Goal: Task Accomplishment & Management: Manage account settings

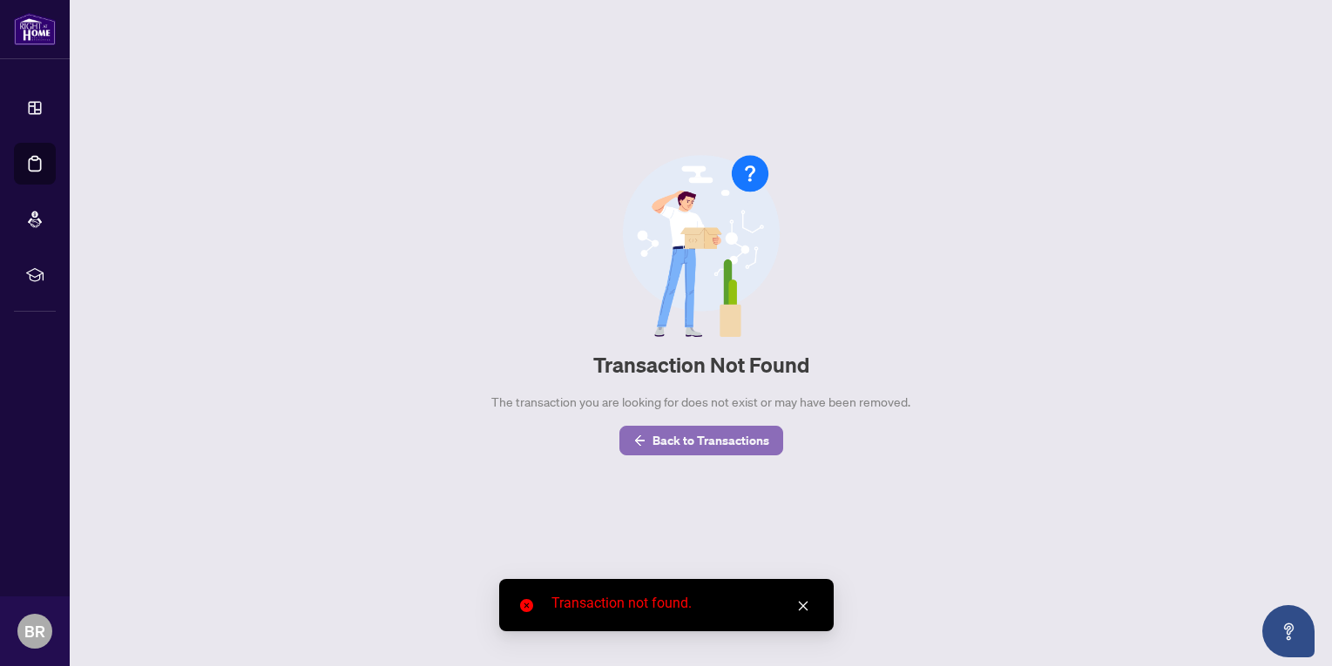
click at [678, 435] on span "Back to Transactions" at bounding box center [710, 441] width 117 height 28
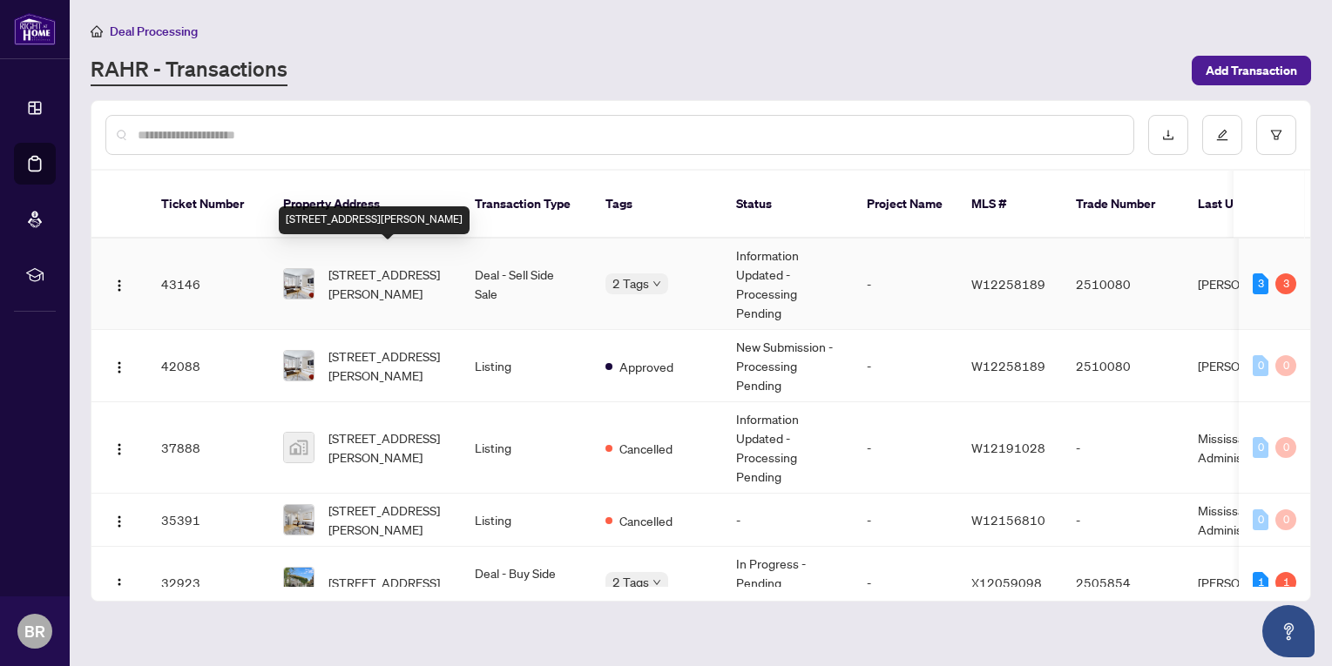
click at [355, 265] on span "[STREET_ADDRESS][PERSON_NAME]" at bounding box center [387, 284] width 118 height 38
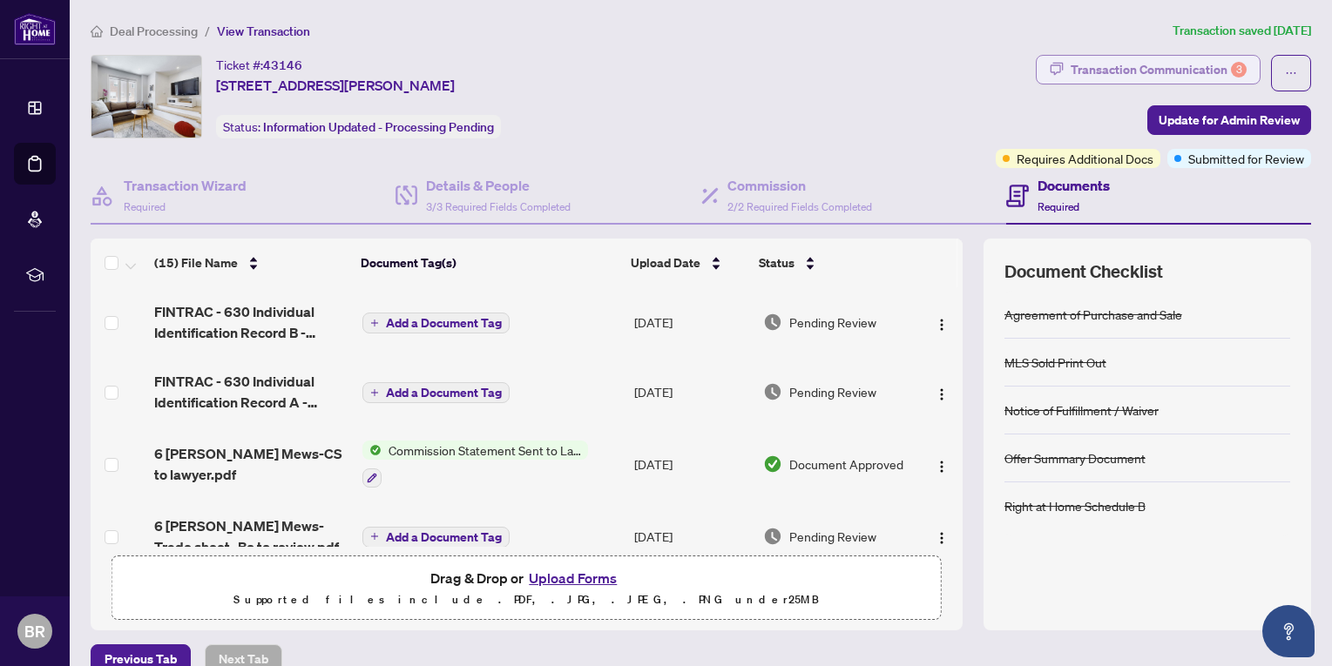
click at [1097, 69] on div "Transaction Communication 3" at bounding box center [1158, 70] width 176 height 28
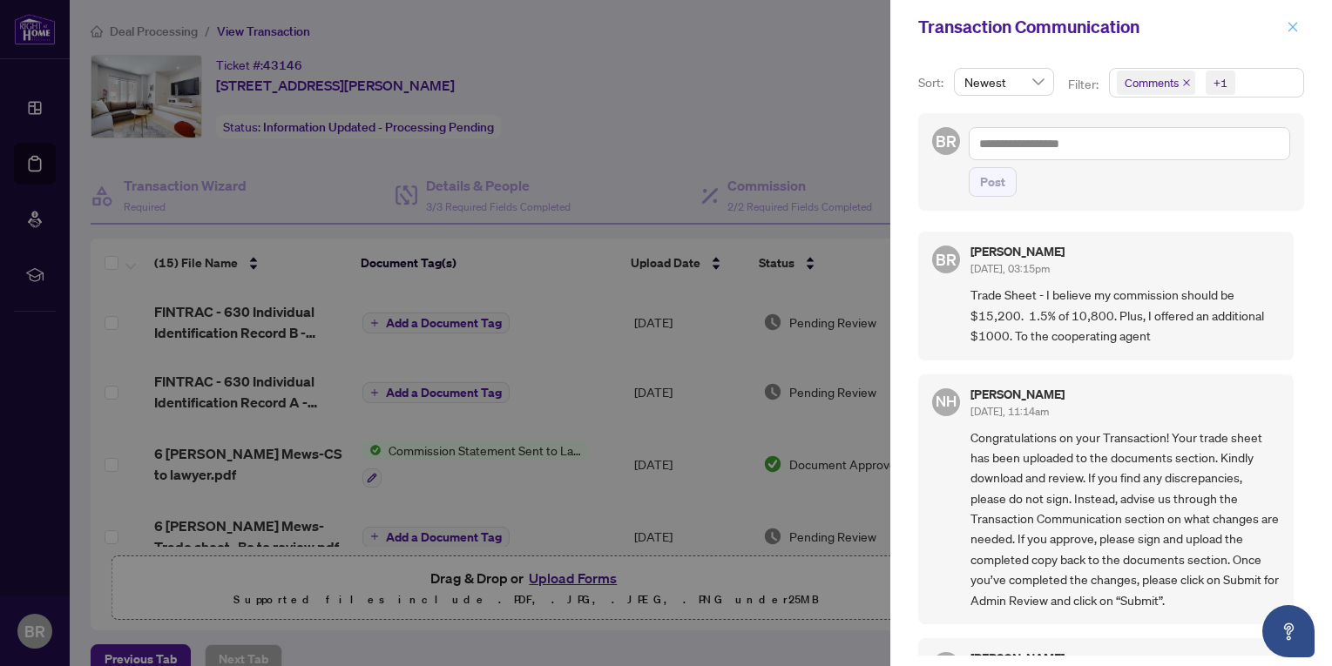
click at [1293, 26] on icon "close" at bounding box center [1293, 27] width 10 height 10
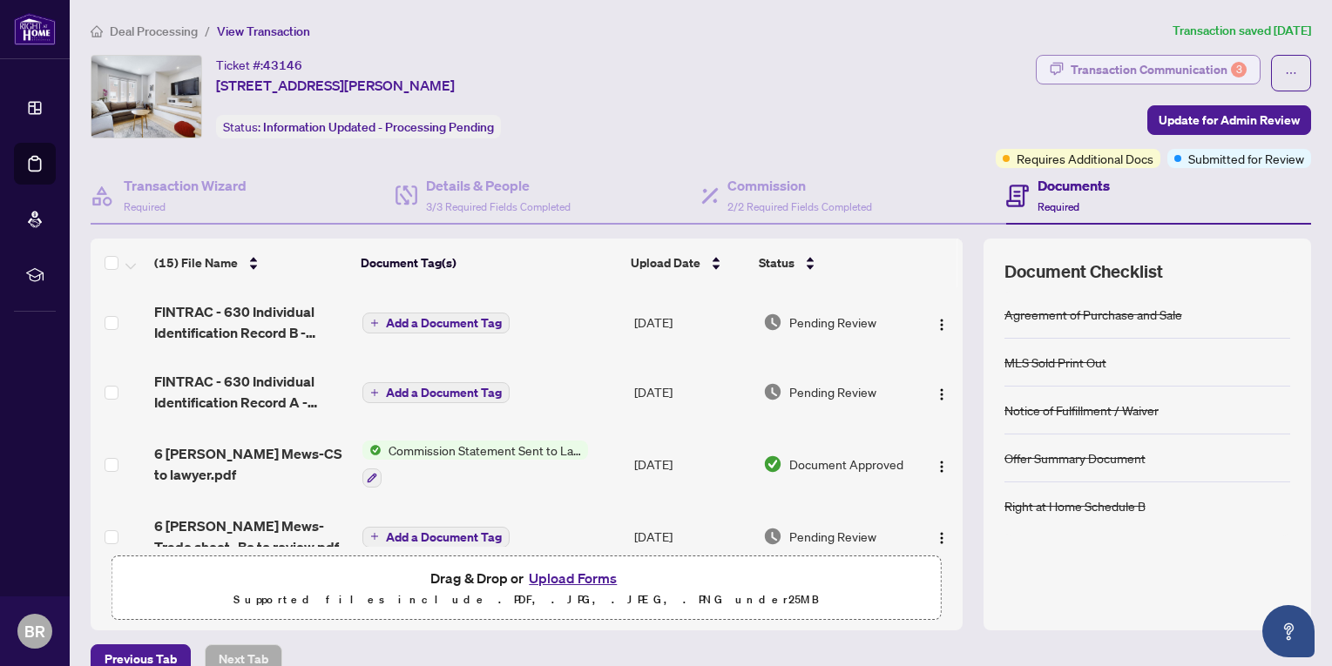
click at [1163, 70] on div "Transaction Communication 3" at bounding box center [1158, 70] width 176 height 28
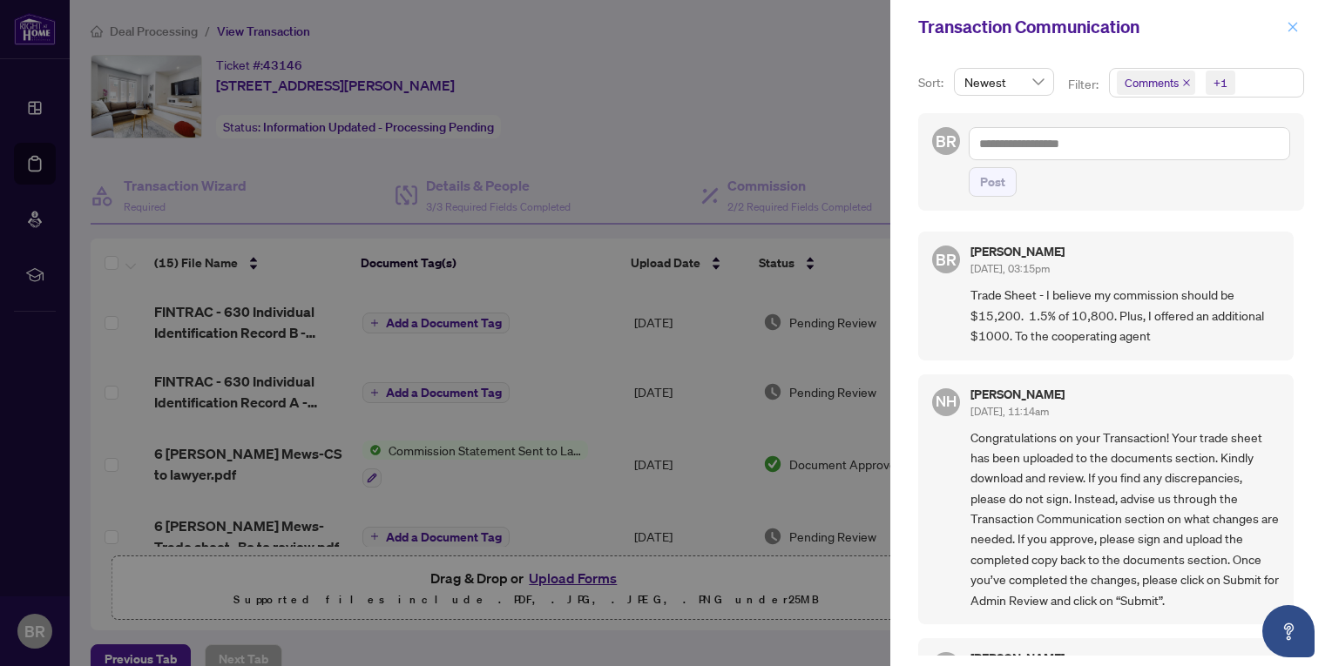
click at [1284, 25] on button "button" at bounding box center [1292, 27] width 23 height 21
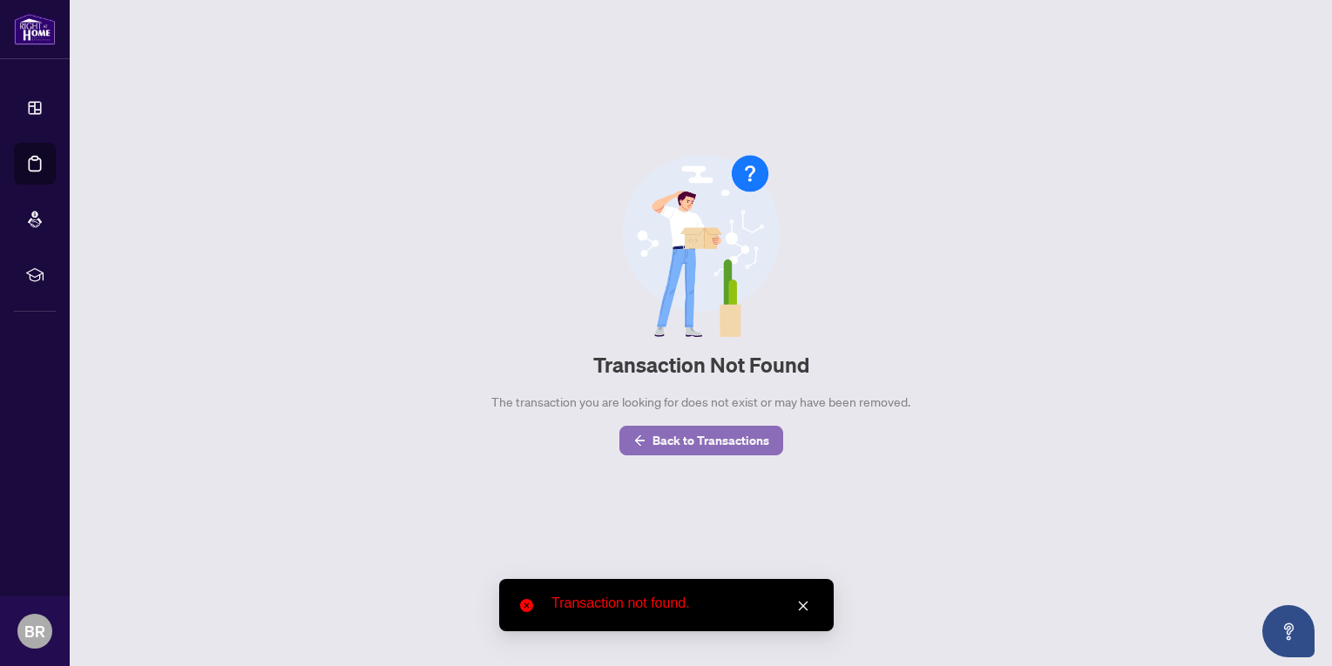
click at [706, 436] on span "Back to Transactions" at bounding box center [710, 441] width 117 height 28
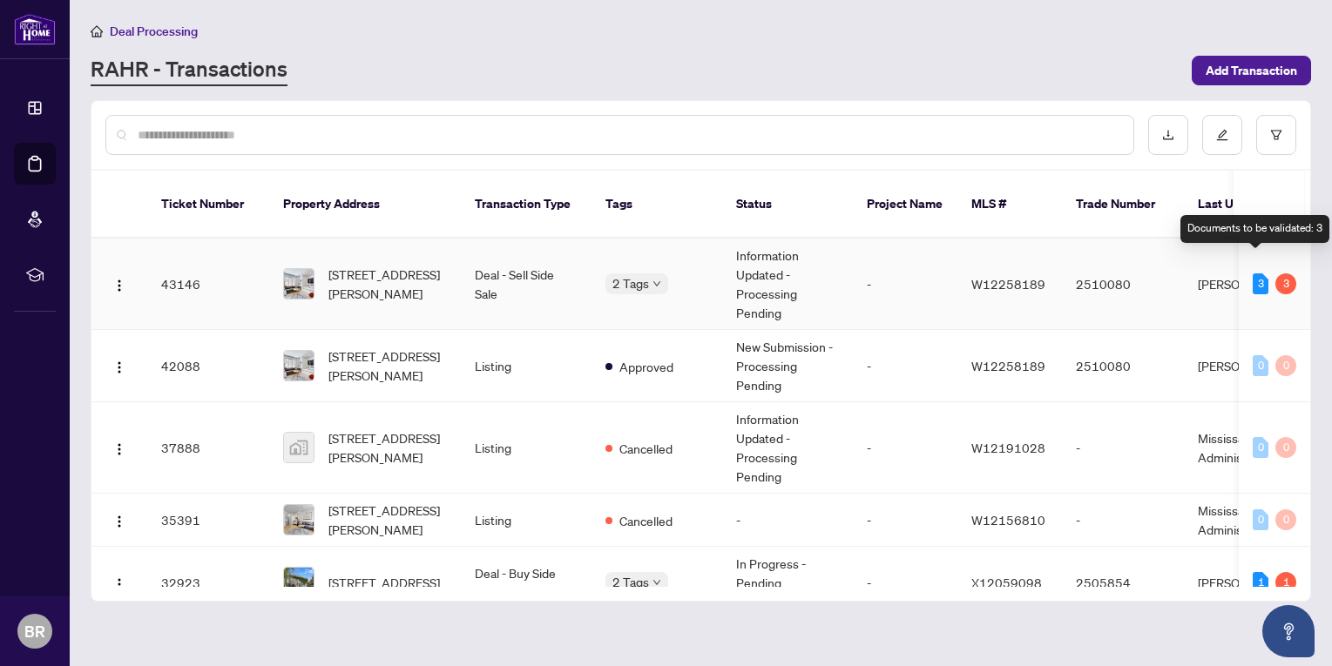
click at [1252, 273] on div "3" at bounding box center [1260, 283] width 16 height 21
click at [1281, 273] on div "3" at bounding box center [1285, 283] width 21 height 21
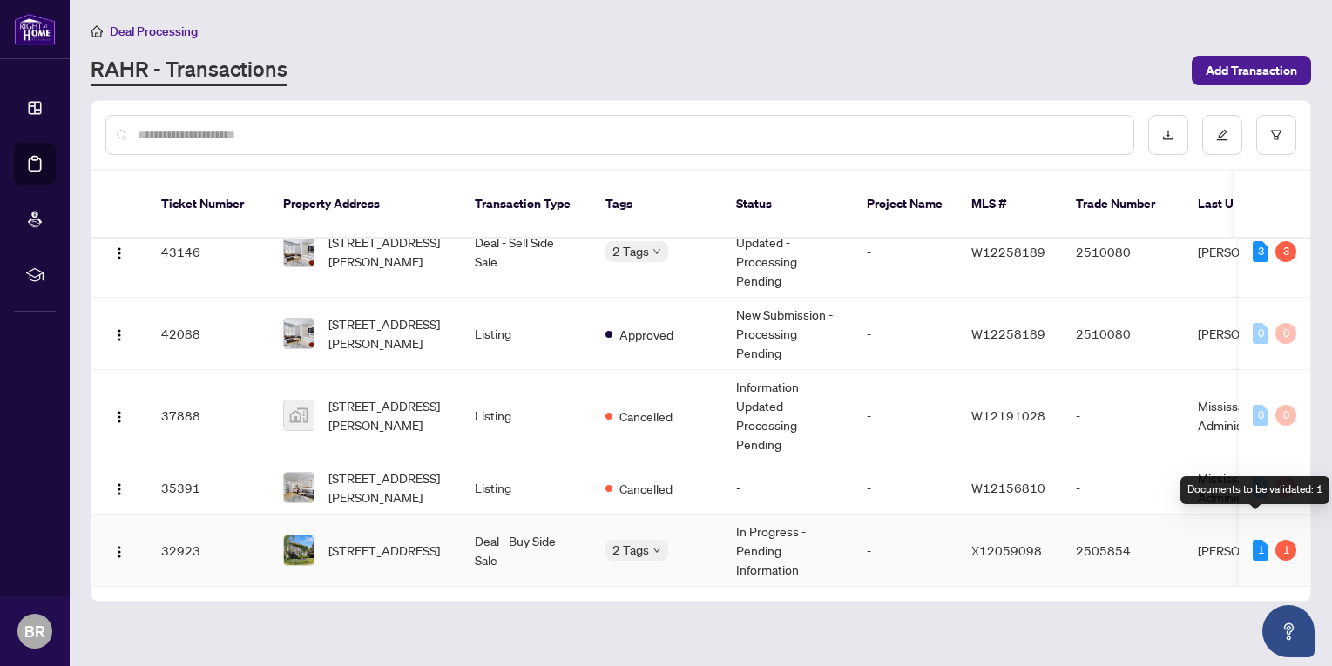
click at [1252, 540] on div "1" at bounding box center [1260, 550] width 16 height 21
click at [1279, 540] on div "1" at bounding box center [1285, 550] width 21 height 21
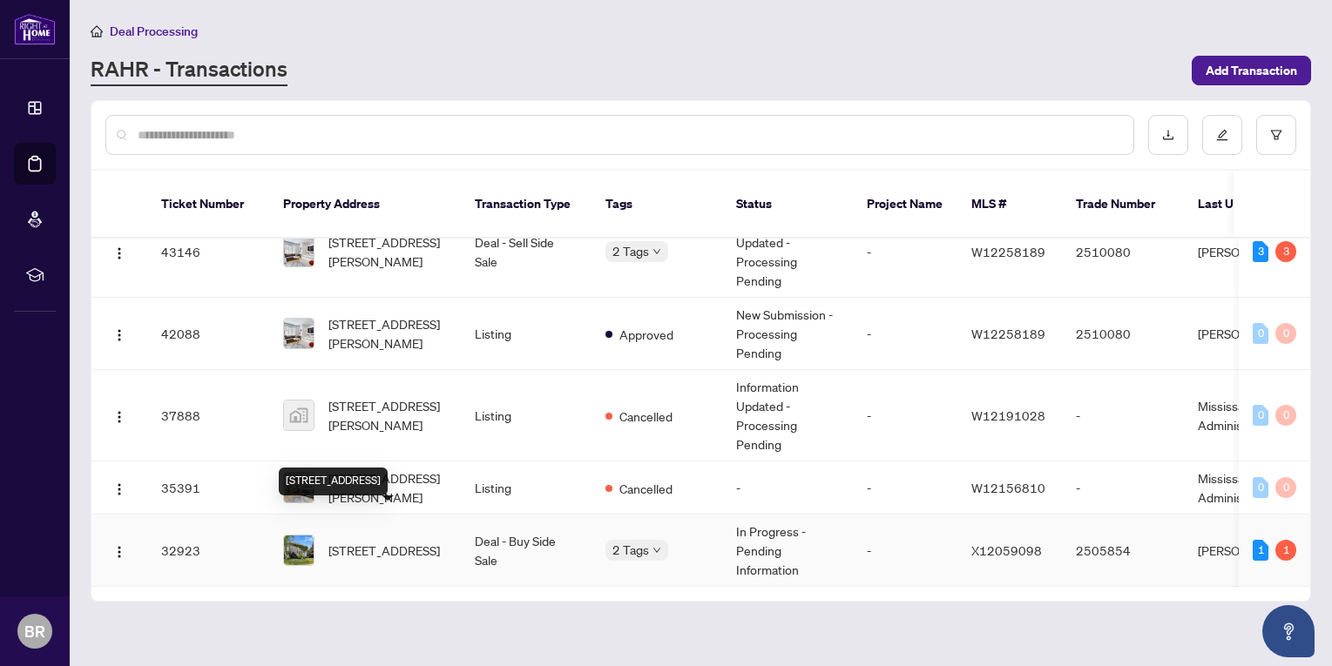
click at [391, 541] on span "[STREET_ADDRESS]" at bounding box center [383, 550] width 111 height 19
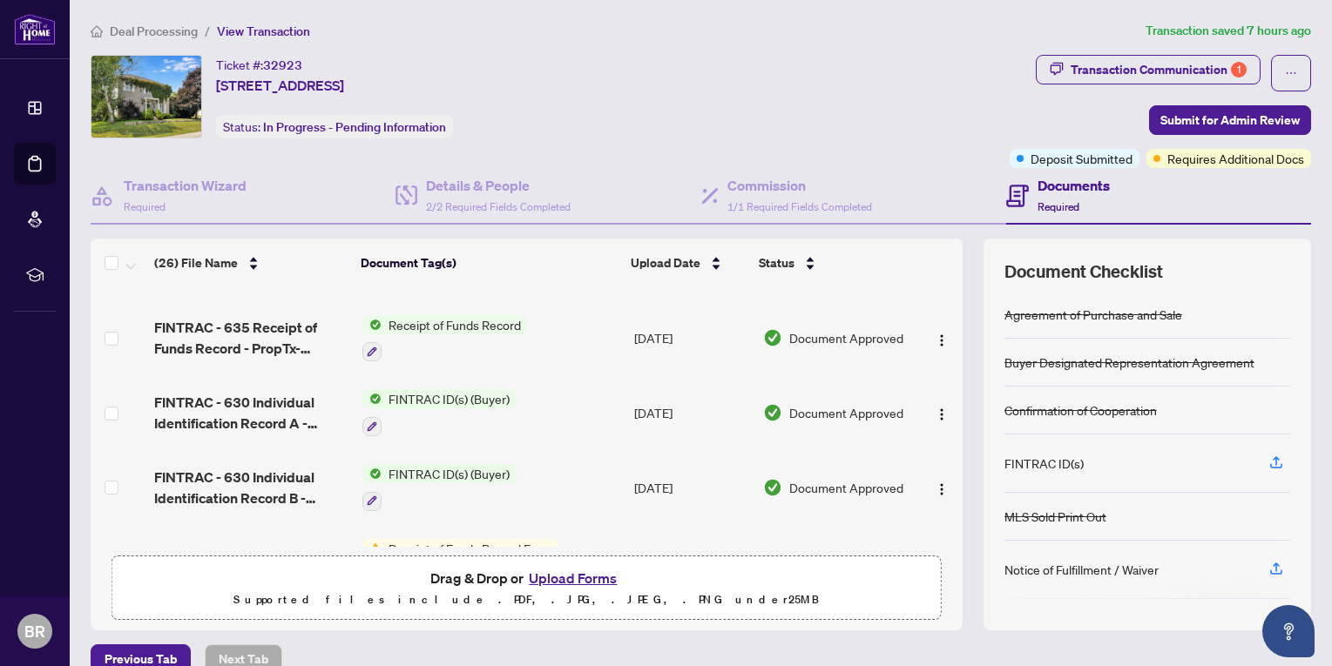
scroll to position [454, 0]
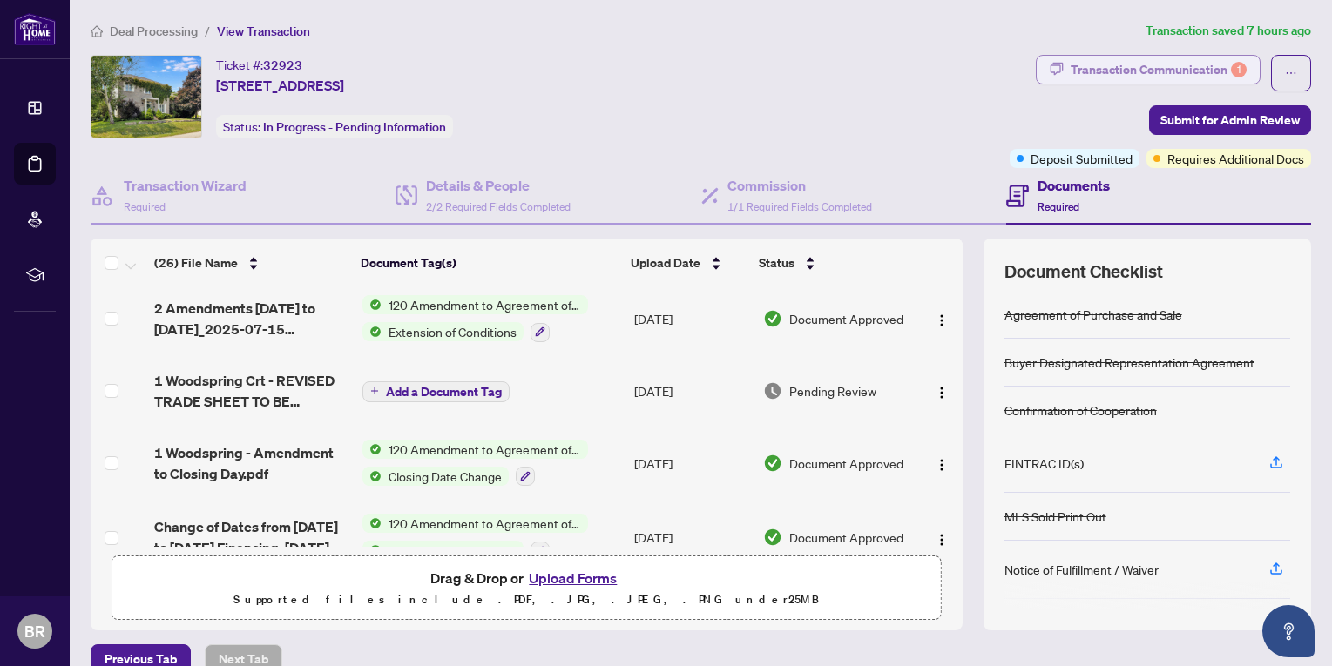
click at [1119, 70] on div "Transaction Communication 1" at bounding box center [1158, 70] width 176 height 28
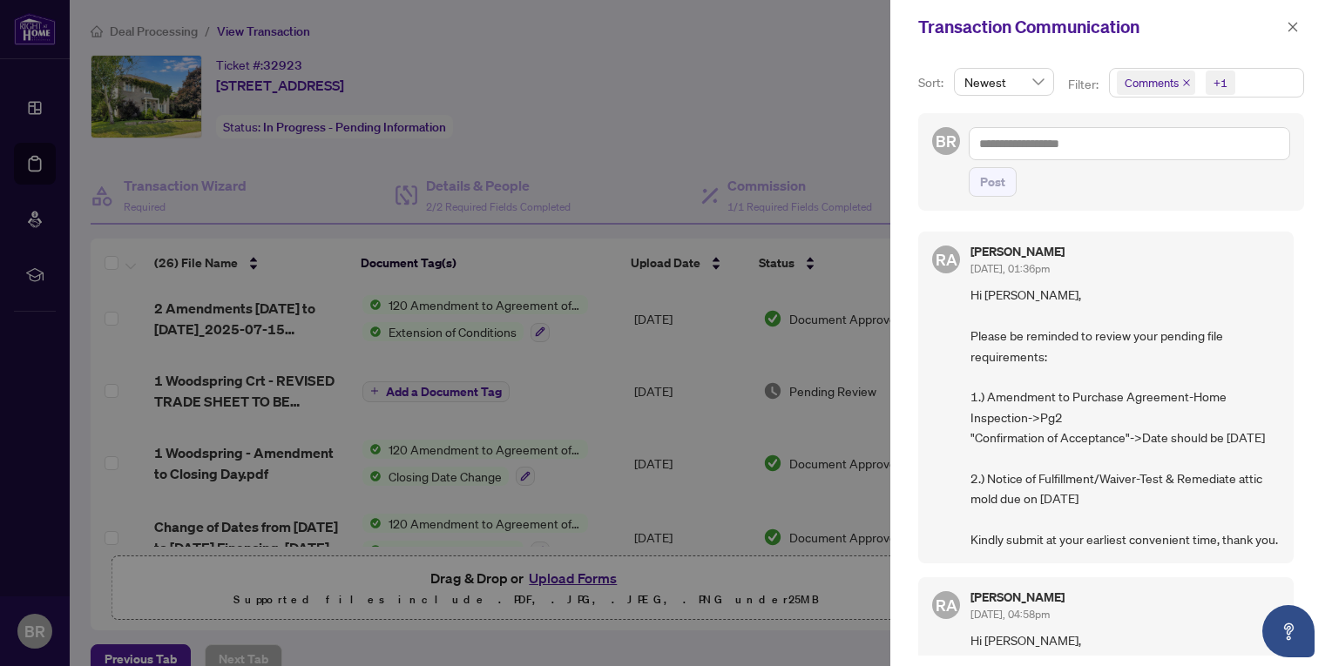
click at [1217, 81] on div "+1" at bounding box center [1220, 82] width 14 height 17
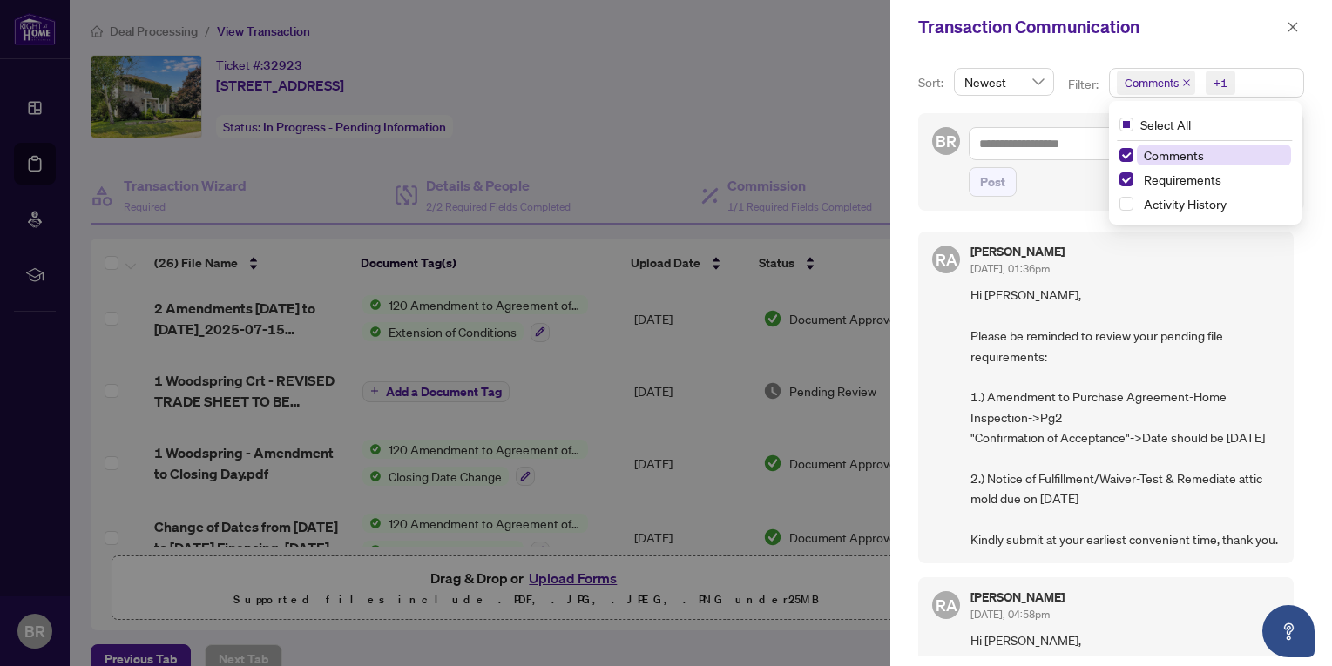
click at [1180, 155] on span "Comments" at bounding box center [1173, 155] width 60 height 16
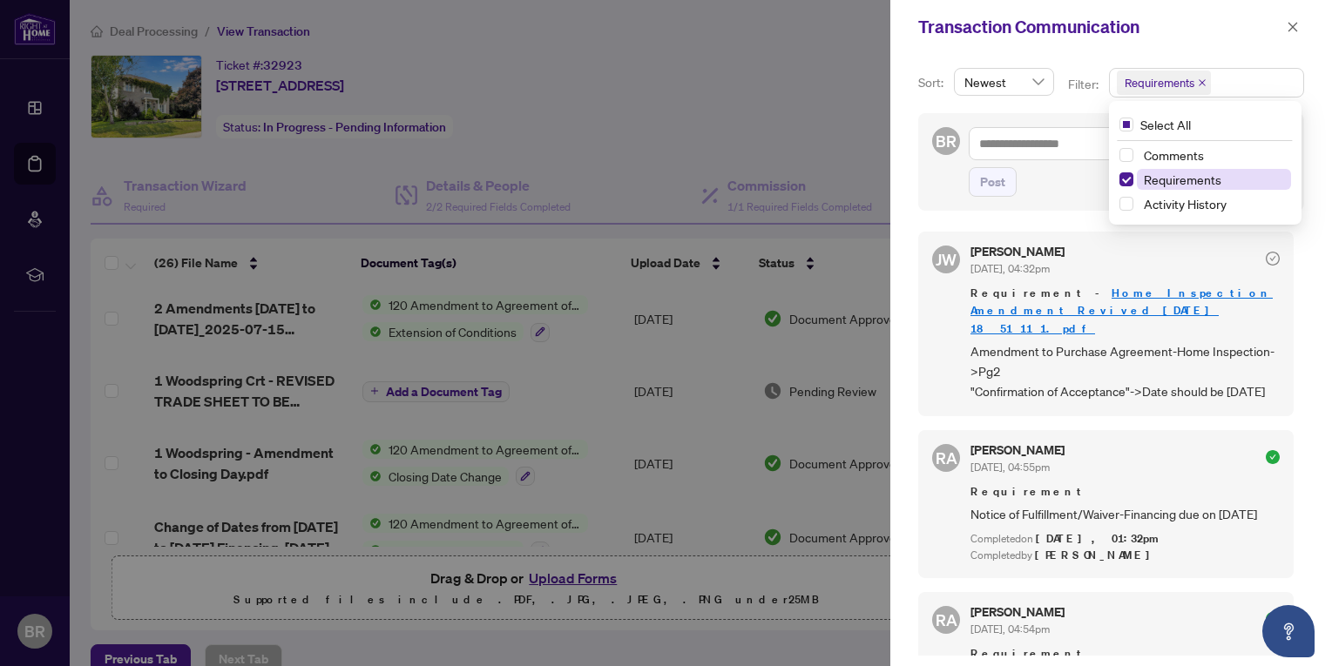
click at [1173, 179] on span "Requirements" at bounding box center [1182, 180] width 78 height 16
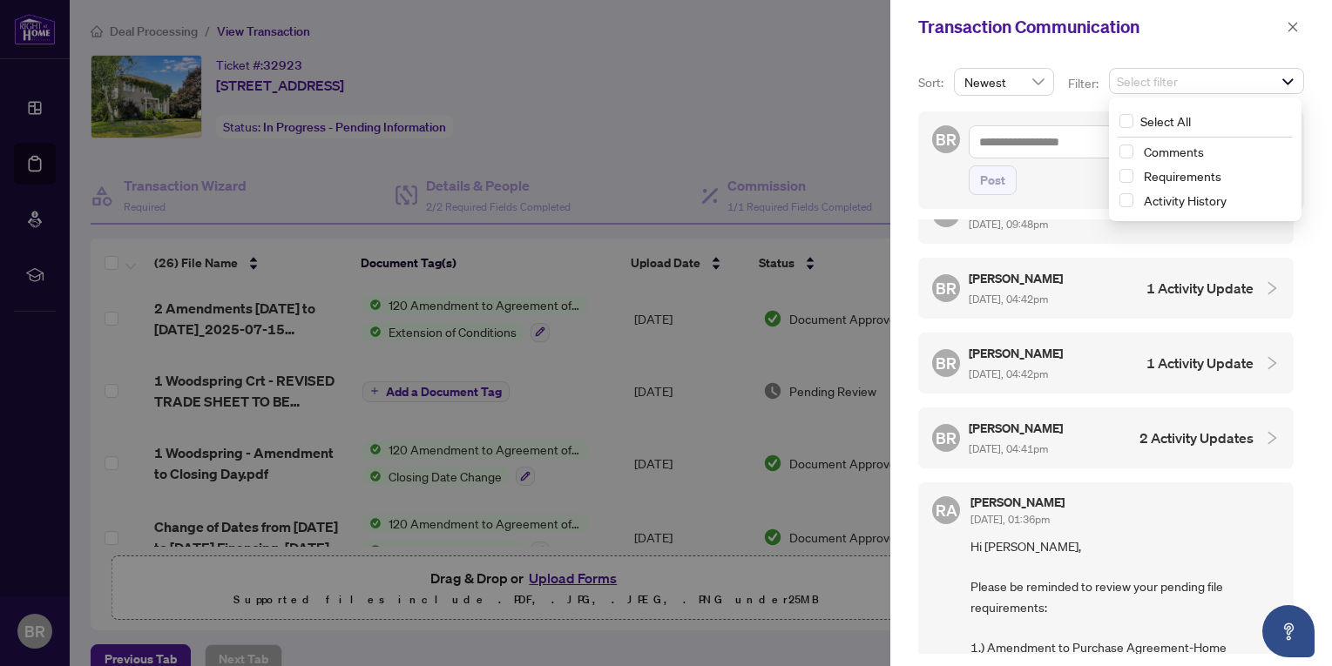
scroll to position [1045, 0]
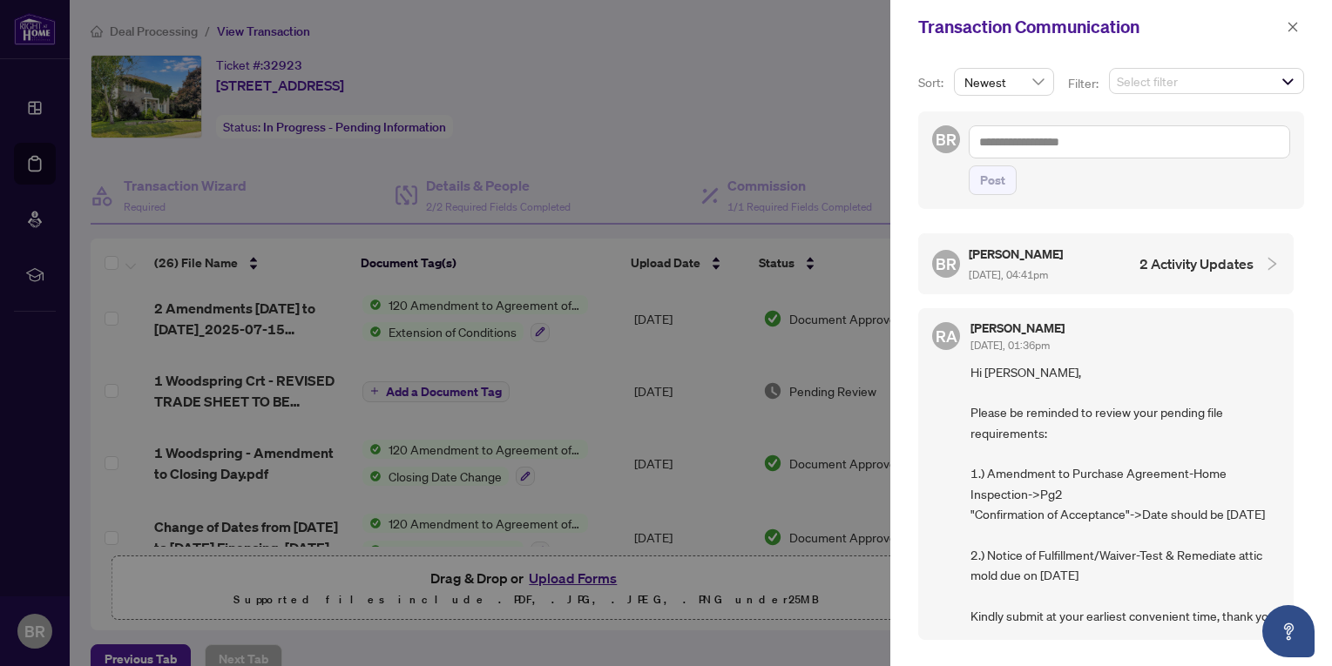
click at [1155, 253] on h4 "2 Activity Updates" at bounding box center [1196, 263] width 114 height 21
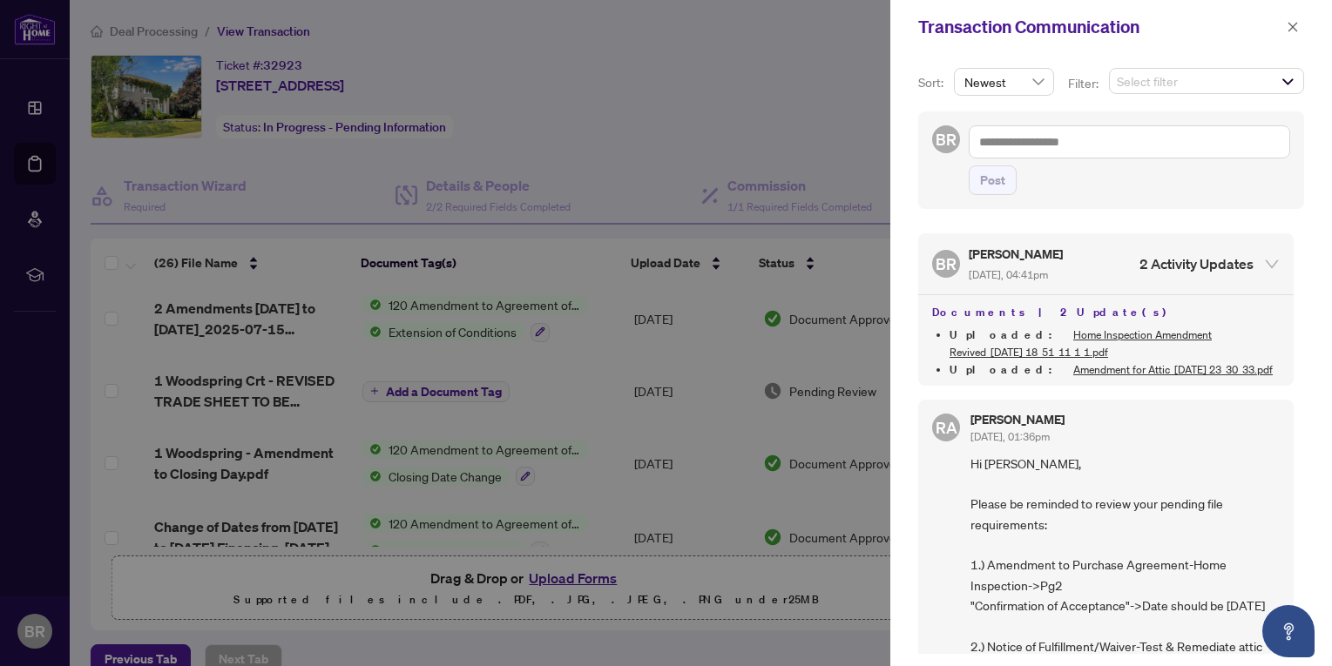
scroll to position [697, 0]
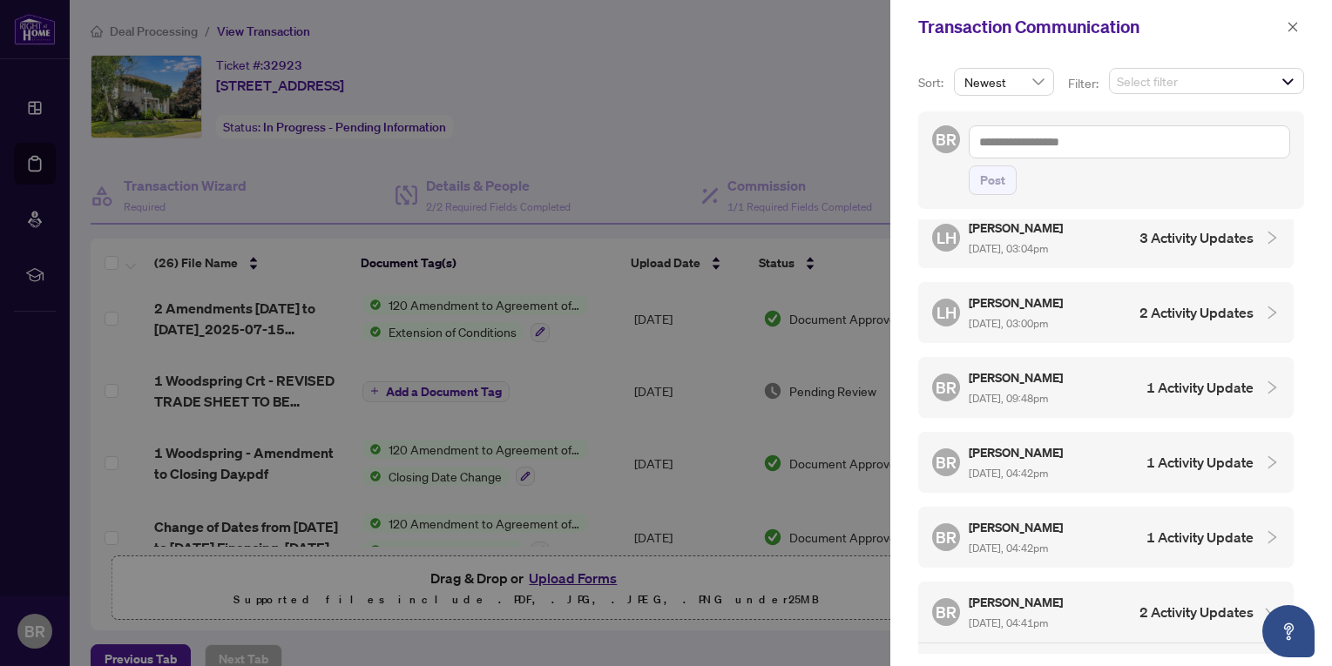
click at [1191, 377] on h4 "1 Activity Update" at bounding box center [1199, 387] width 107 height 21
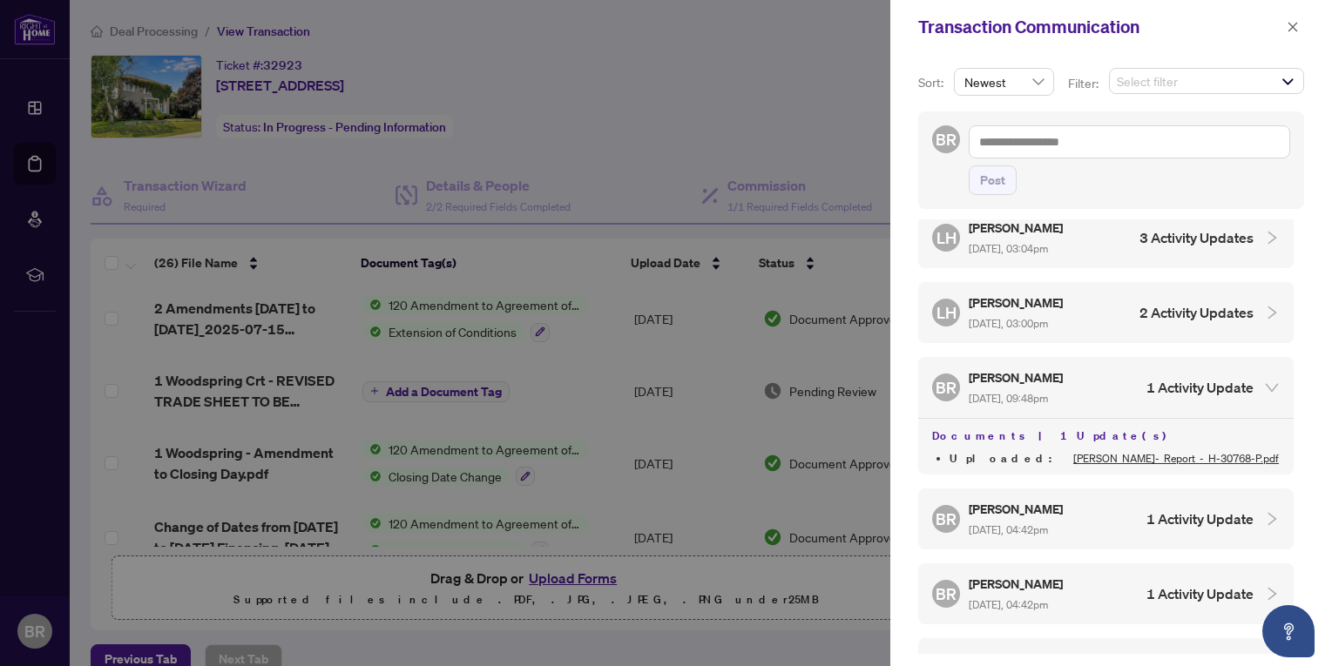
click at [1177, 302] on h4 "2 Activity Updates" at bounding box center [1196, 312] width 114 height 21
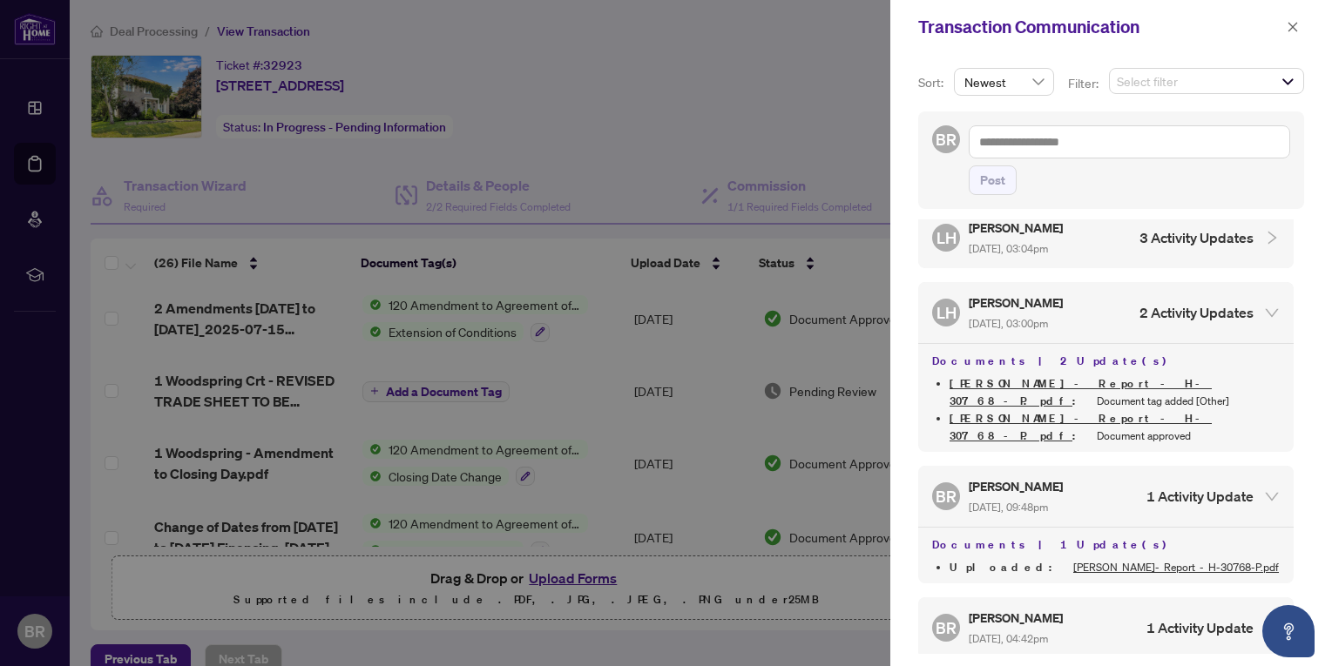
click at [1177, 302] on h4 "2 Activity Updates" at bounding box center [1196, 312] width 114 height 21
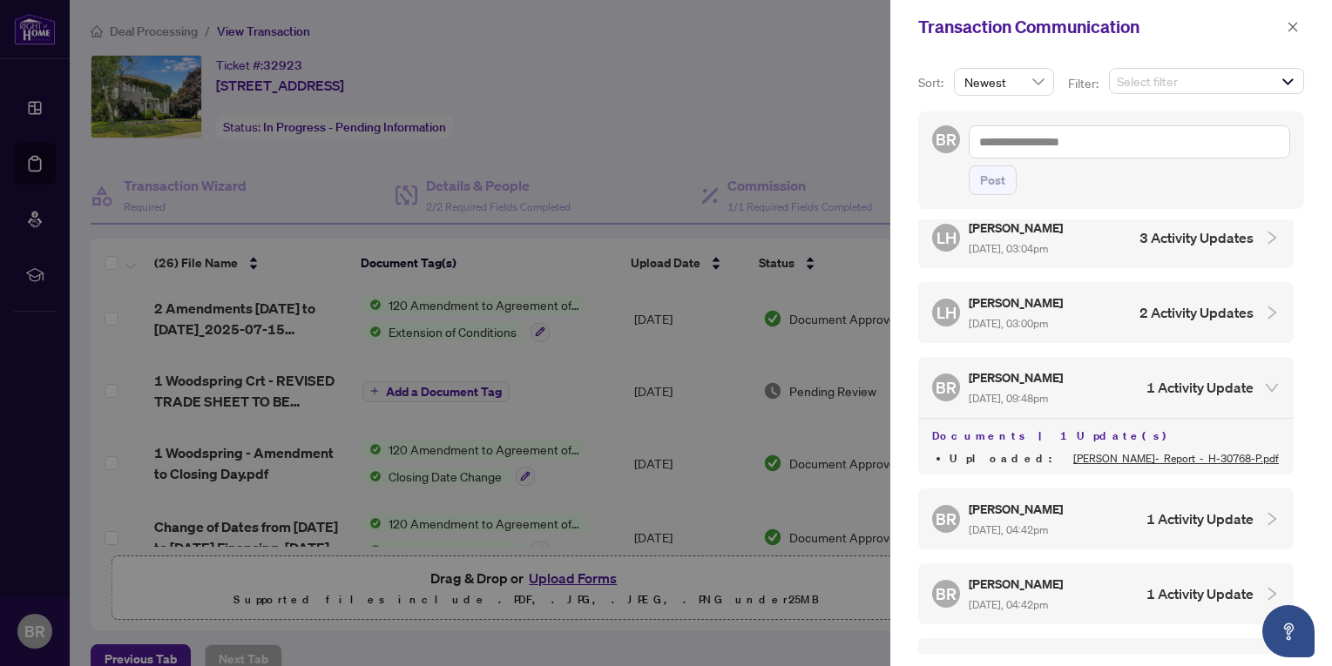
click at [1166, 227] on h4 "3 Activity Updates" at bounding box center [1196, 237] width 114 height 21
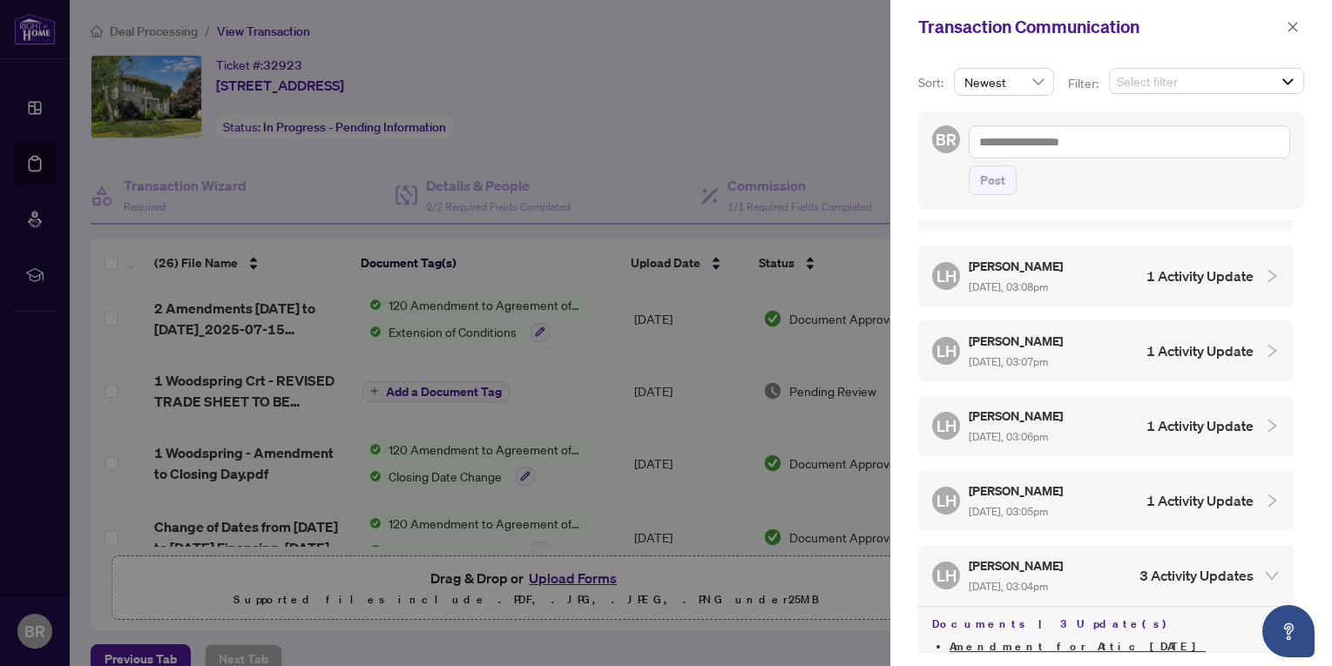
scroll to position [346, 0]
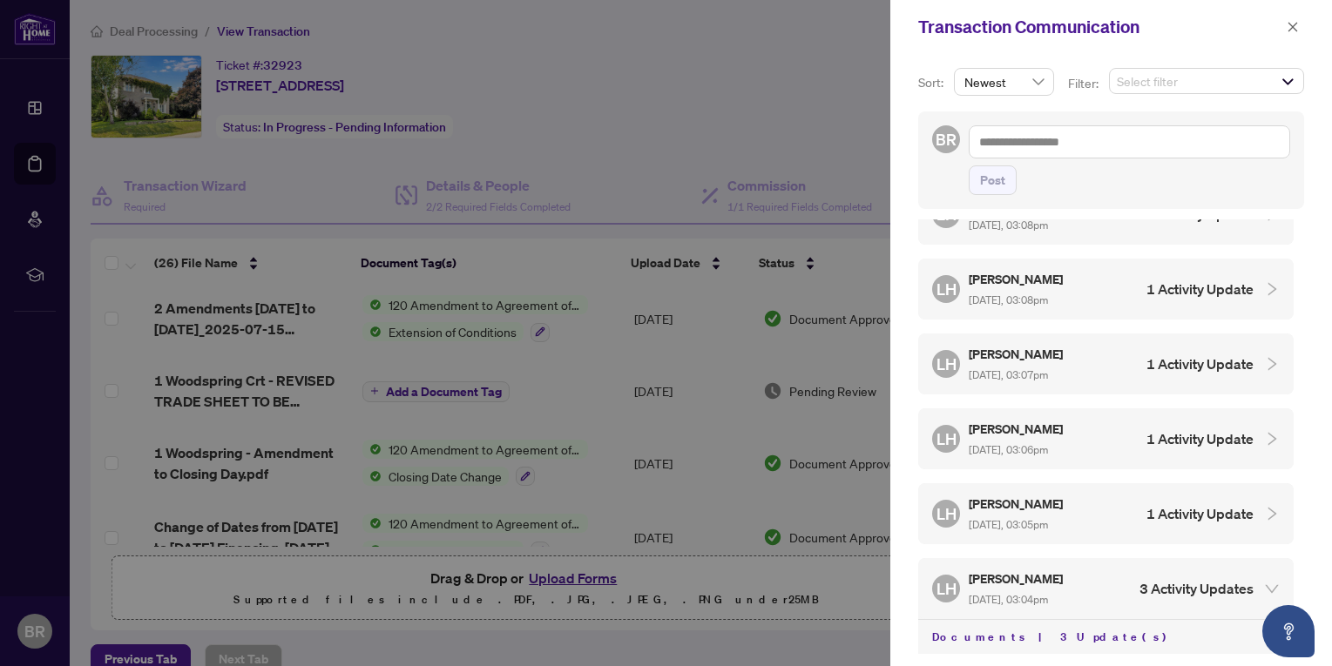
click at [1170, 507] on h4 "1 Activity Update" at bounding box center [1199, 513] width 107 height 21
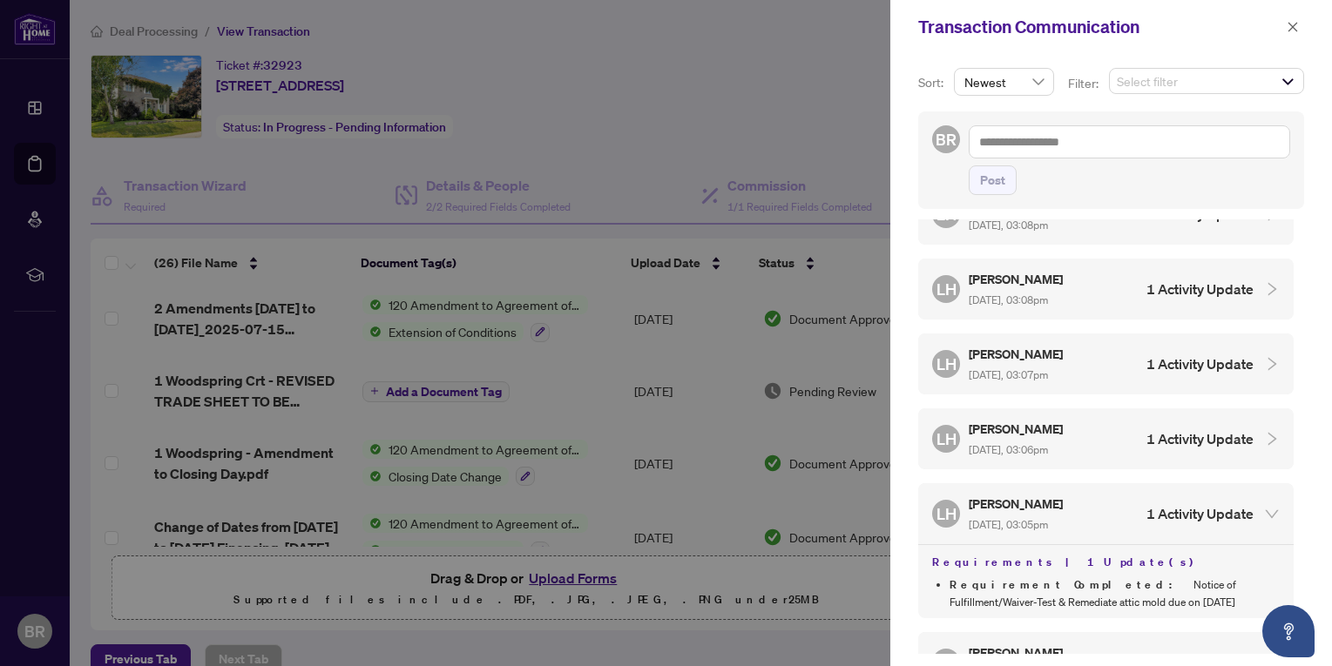
click at [1163, 431] on h4 "1 Activity Update" at bounding box center [1199, 438] width 107 height 21
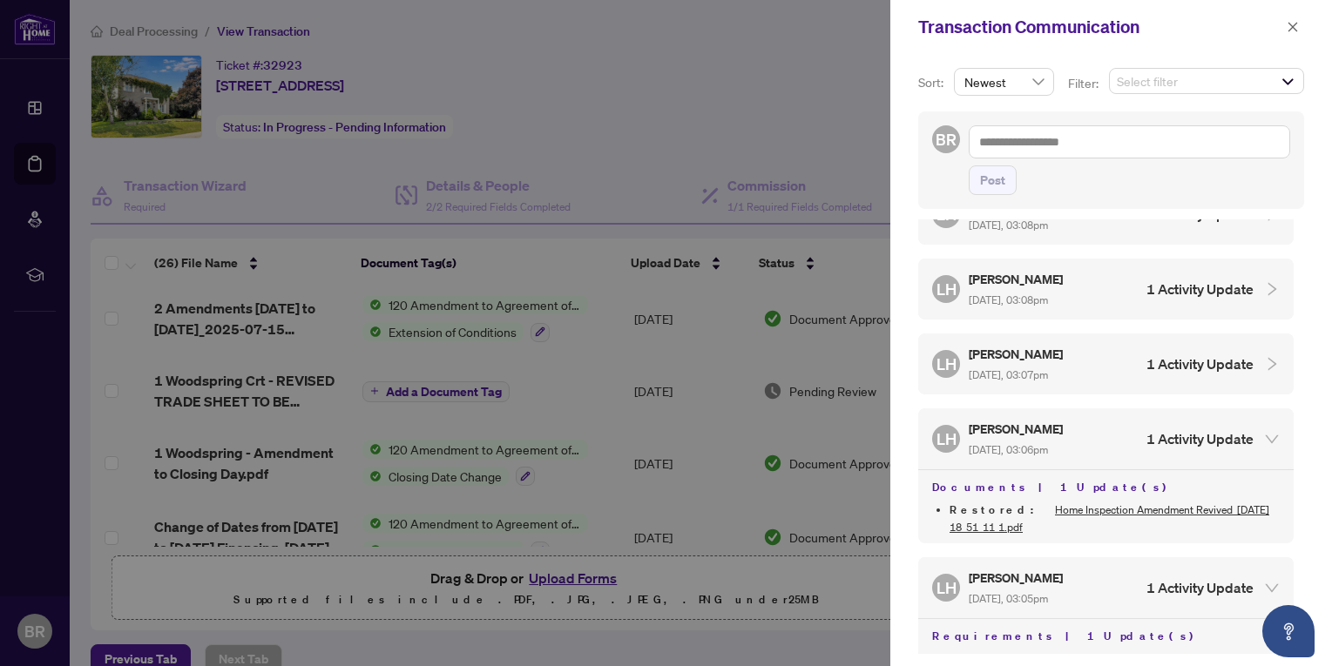
click at [1151, 356] on h4 "1 Activity Update" at bounding box center [1199, 364] width 107 height 21
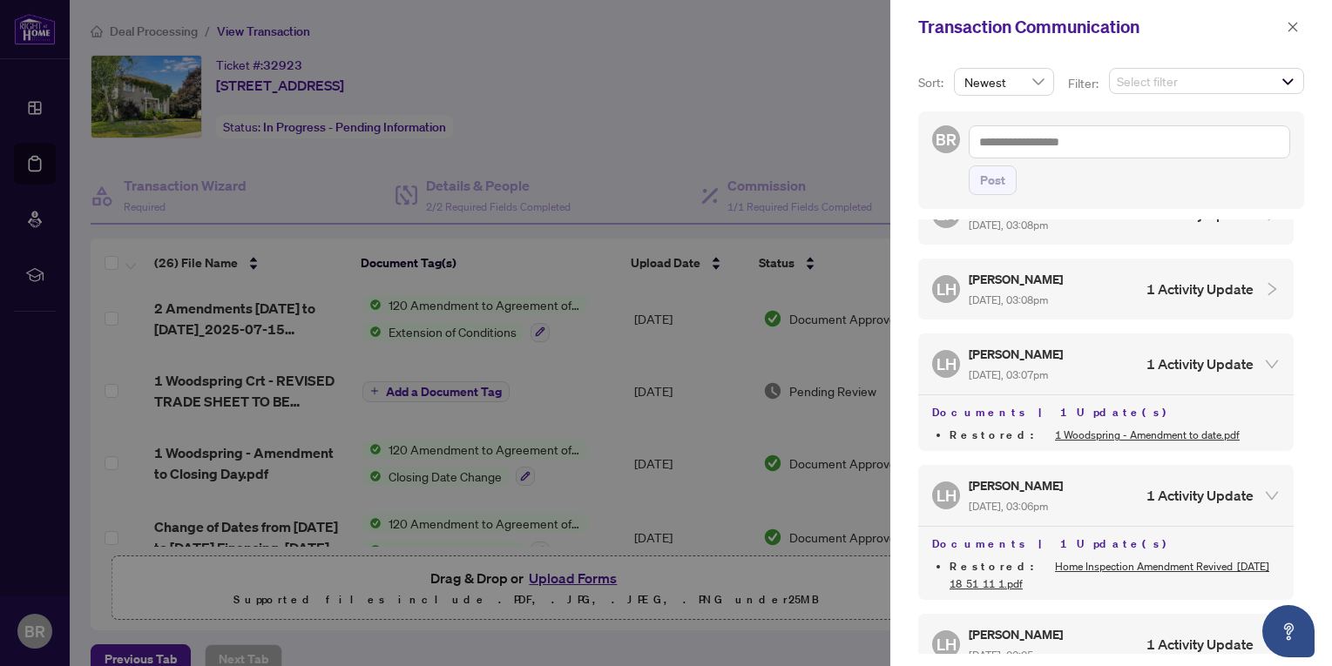
click at [1168, 287] on h4 "1 Activity Update" at bounding box center [1199, 289] width 107 height 21
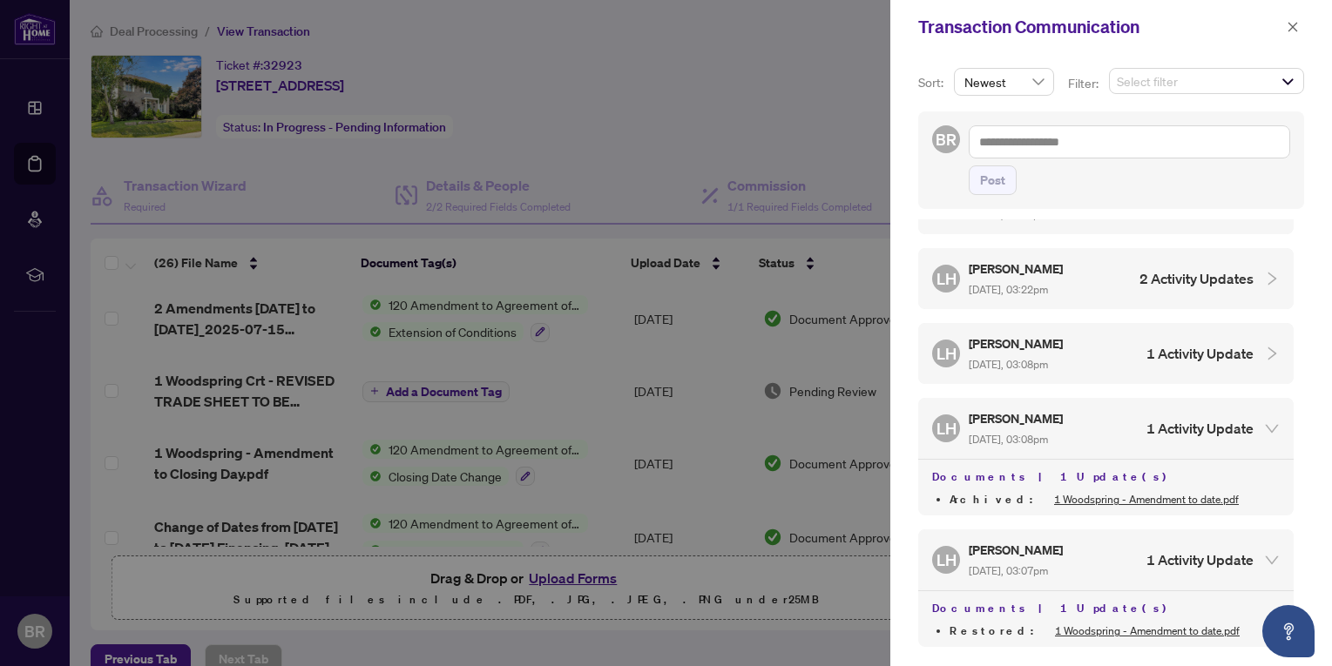
scroll to position [174, 0]
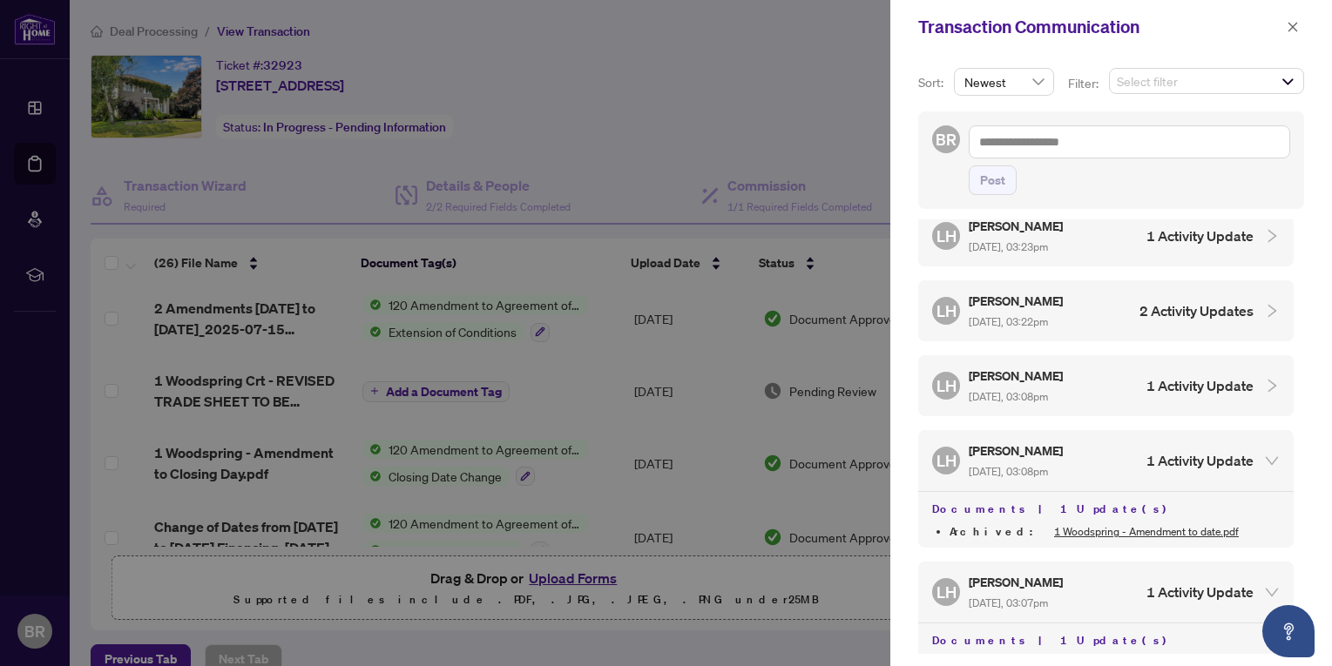
click at [1159, 452] on h4 "1 Activity Update" at bounding box center [1199, 460] width 107 height 21
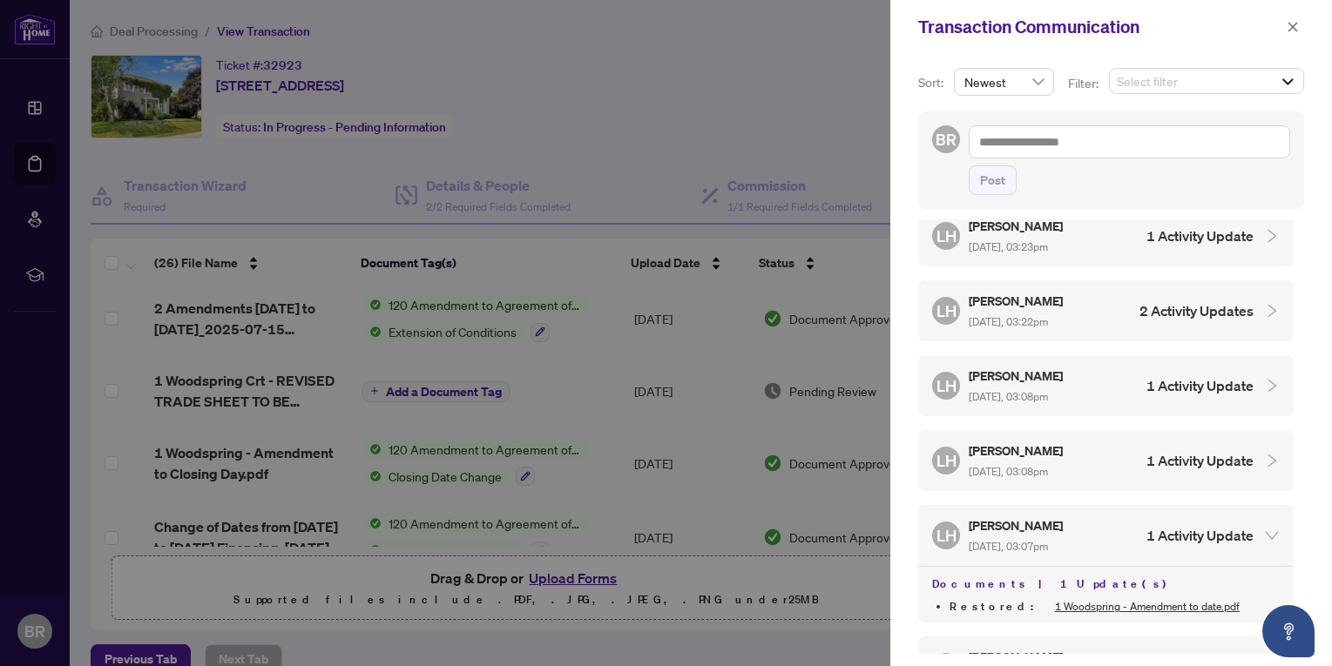
click at [1199, 456] on h4 "1 Activity Update" at bounding box center [1199, 460] width 107 height 21
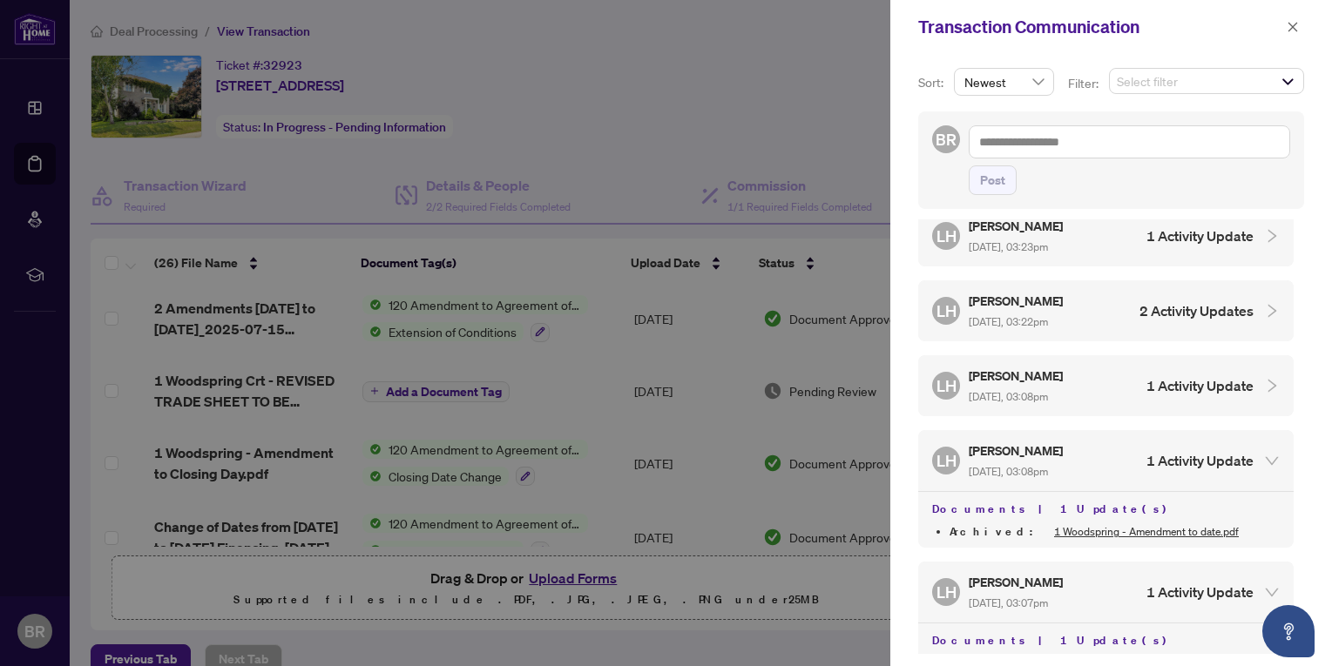
click at [1170, 378] on h4 "1 Activity Update" at bounding box center [1199, 385] width 107 height 21
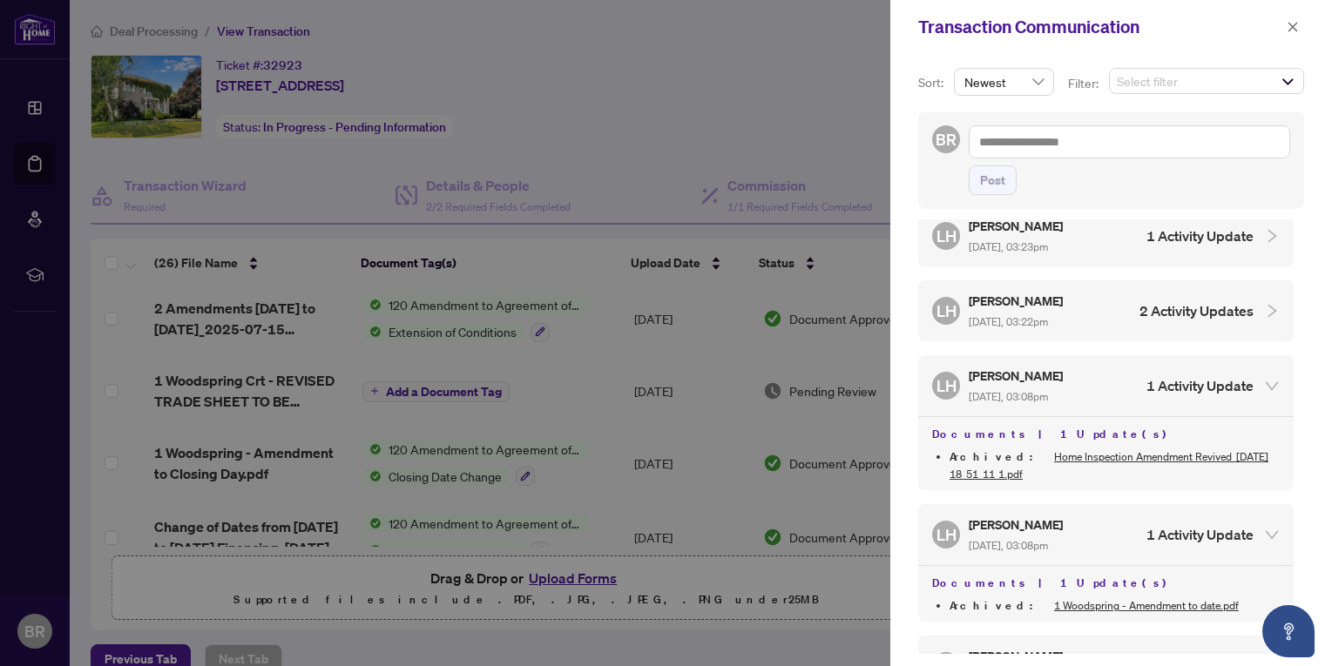
click at [1164, 305] on h4 "2 Activity Updates" at bounding box center [1196, 310] width 114 height 21
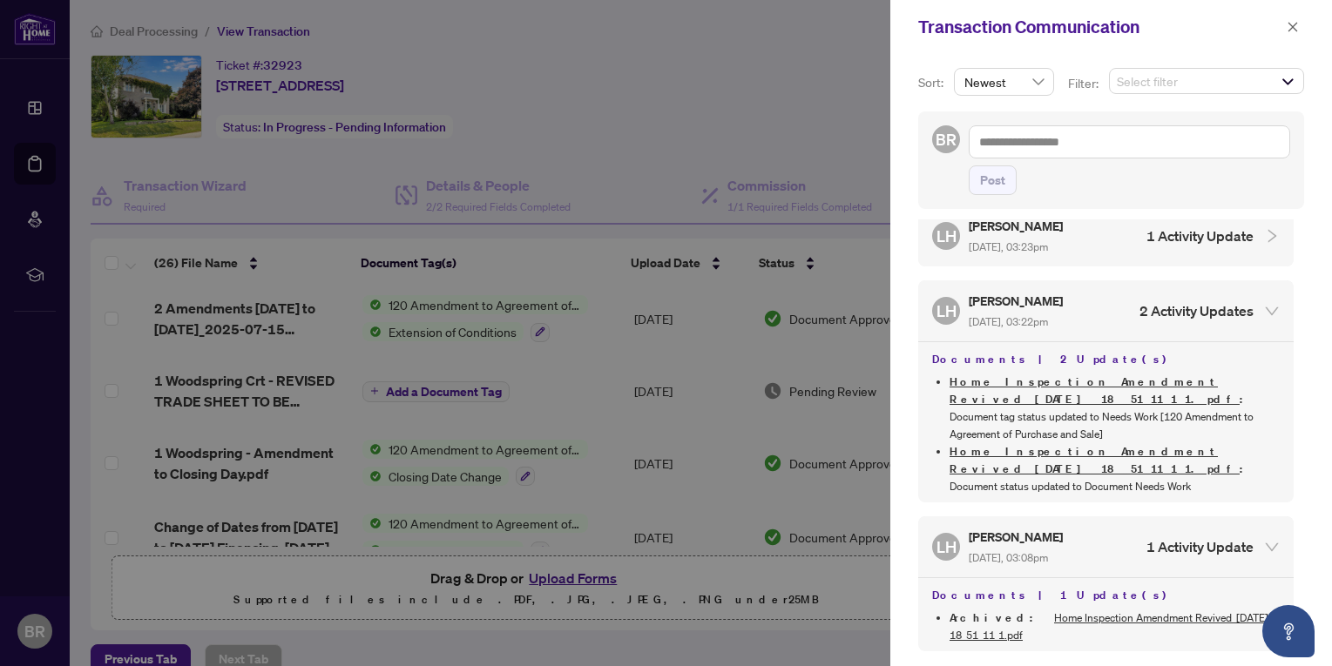
click at [1173, 307] on h4 "2 Activity Updates" at bounding box center [1196, 310] width 114 height 21
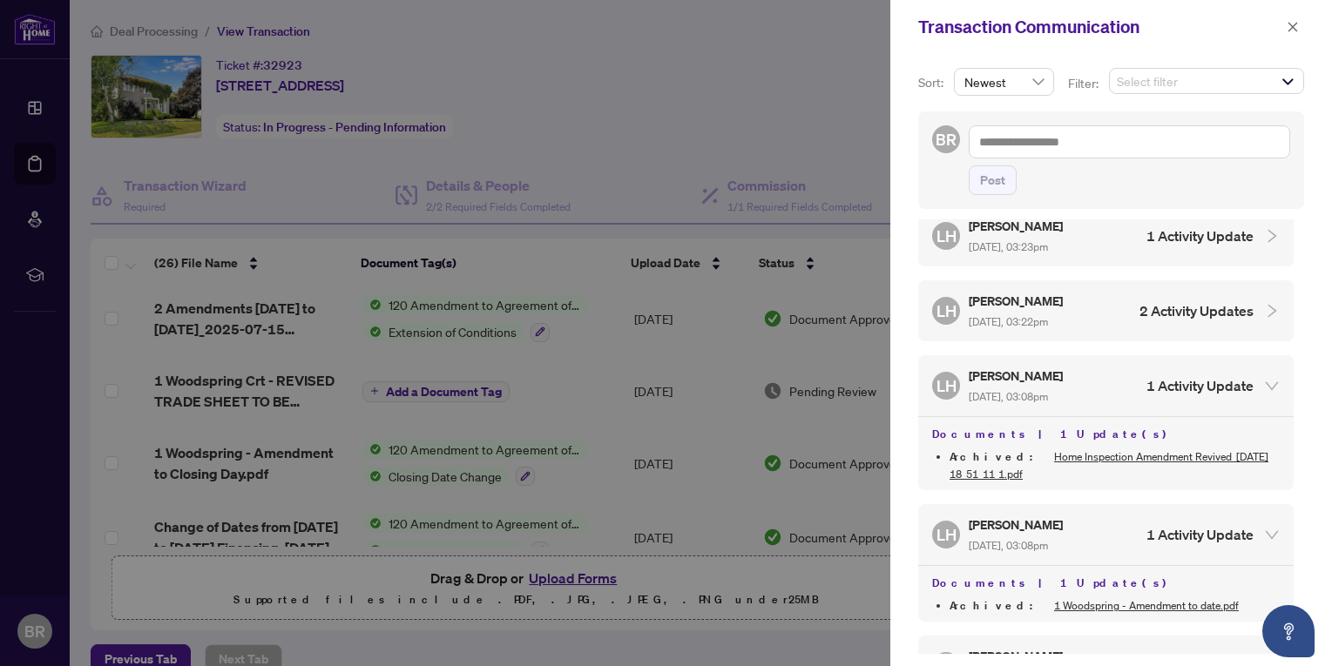
click at [1153, 229] on h4 "1 Activity Update" at bounding box center [1199, 236] width 107 height 21
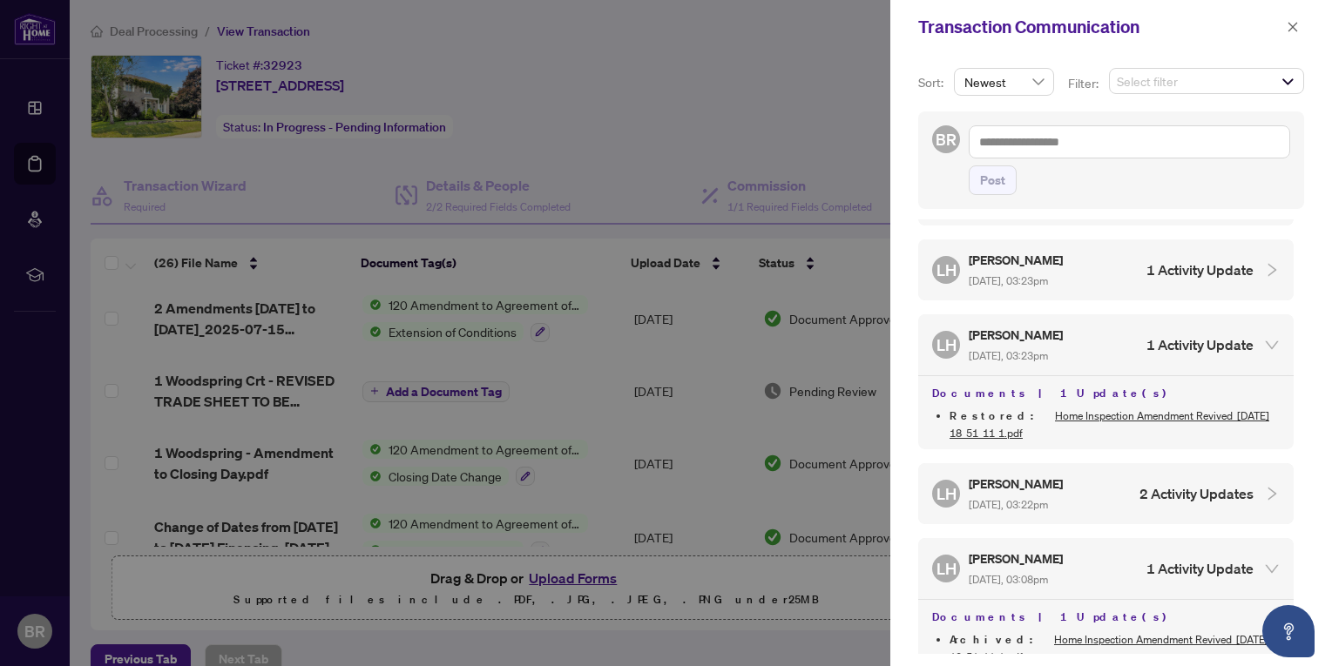
scroll to position [0, 0]
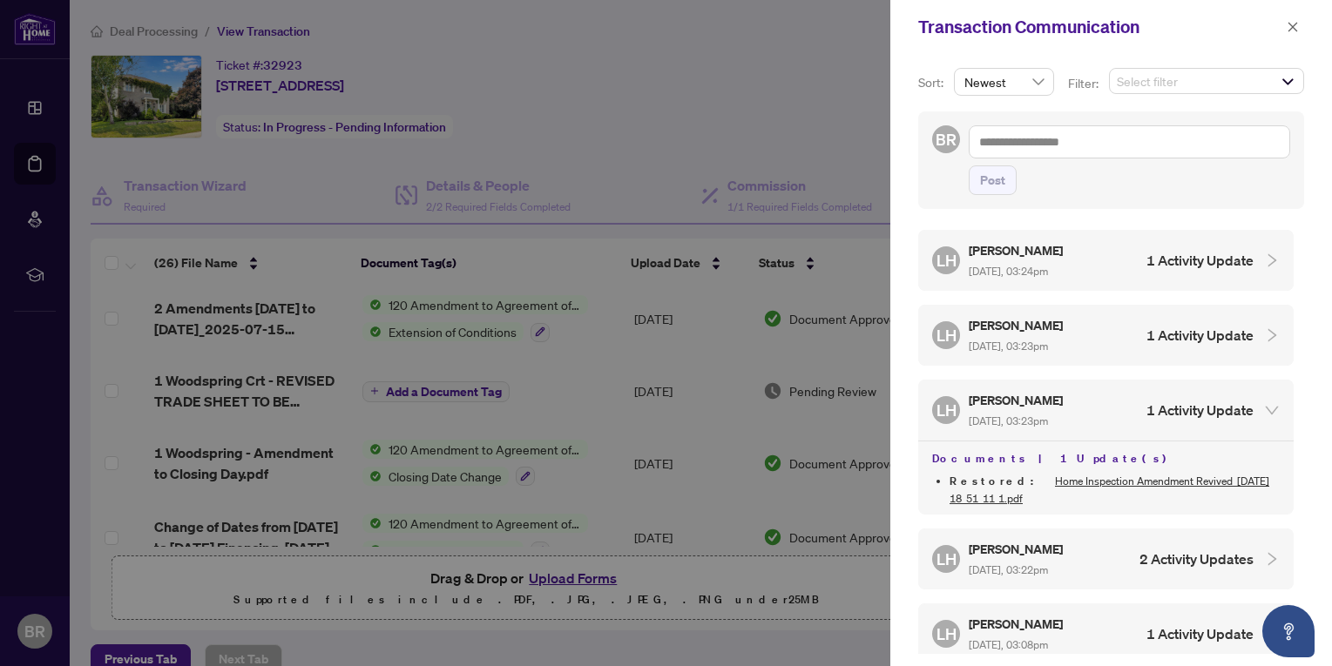
click at [1168, 401] on h4 "1 Activity Update" at bounding box center [1199, 410] width 107 height 21
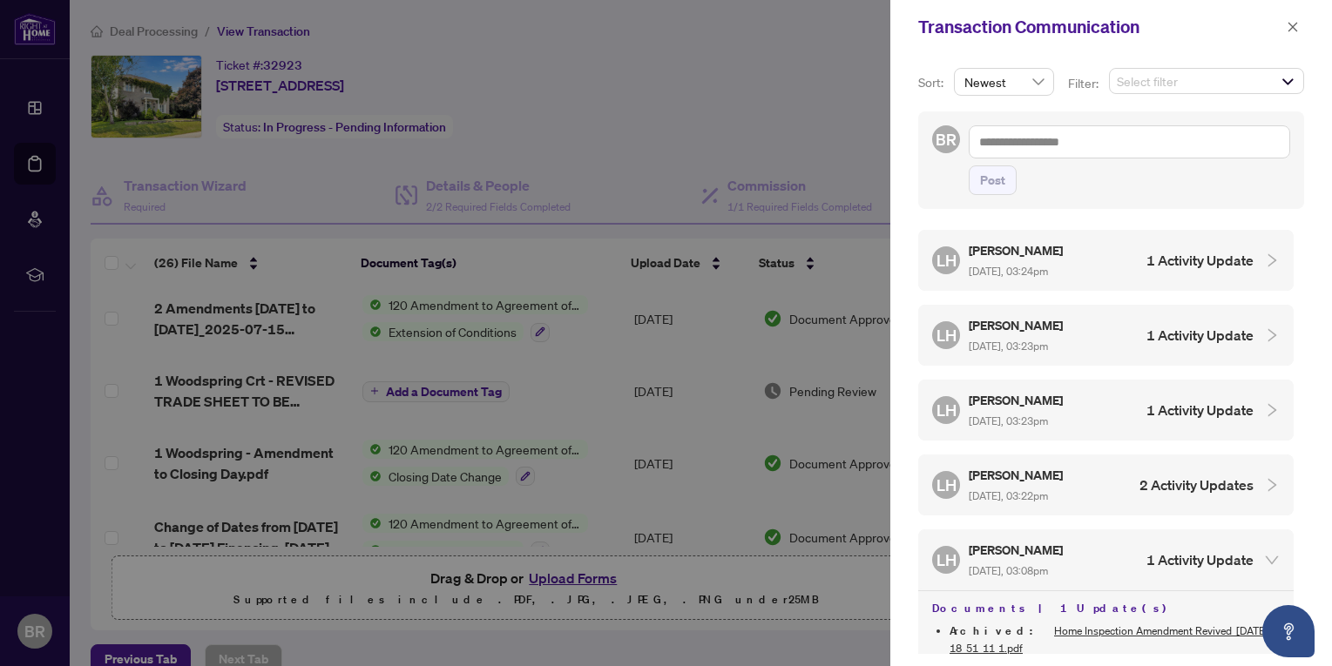
click at [1169, 408] on h4 "1 Activity Update" at bounding box center [1199, 410] width 107 height 21
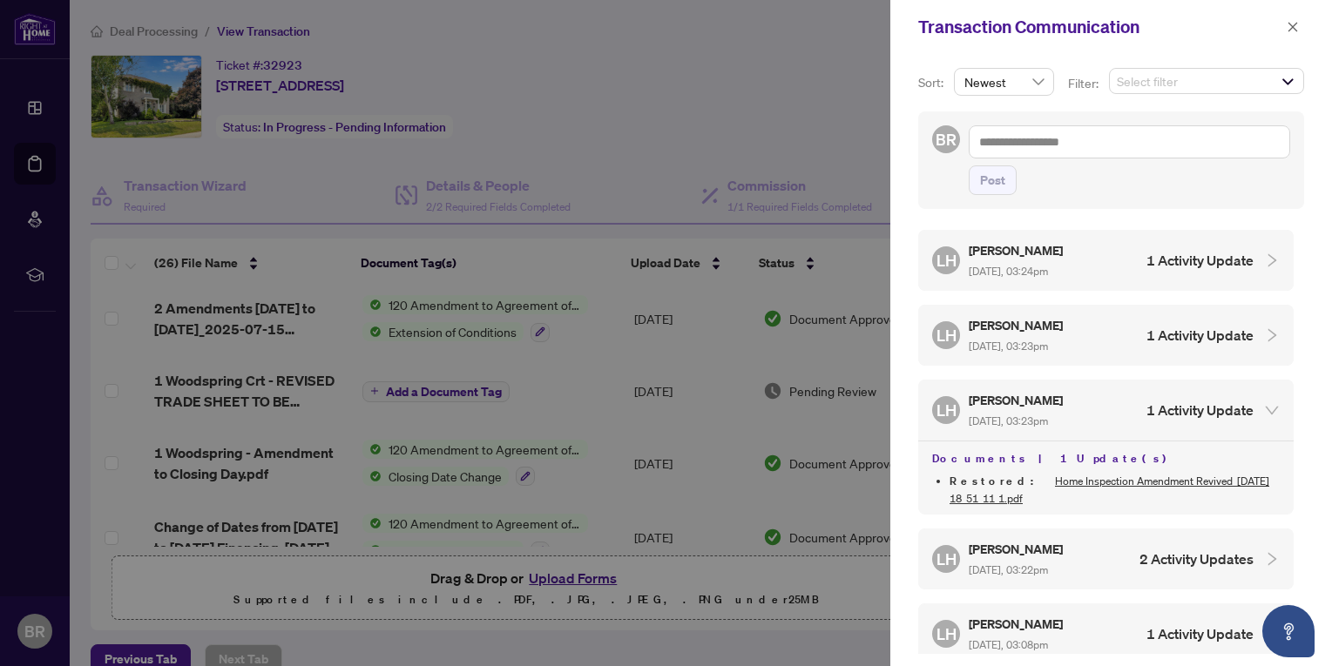
click at [1179, 328] on h4 "1 Activity Update" at bounding box center [1199, 335] width 107 height 21
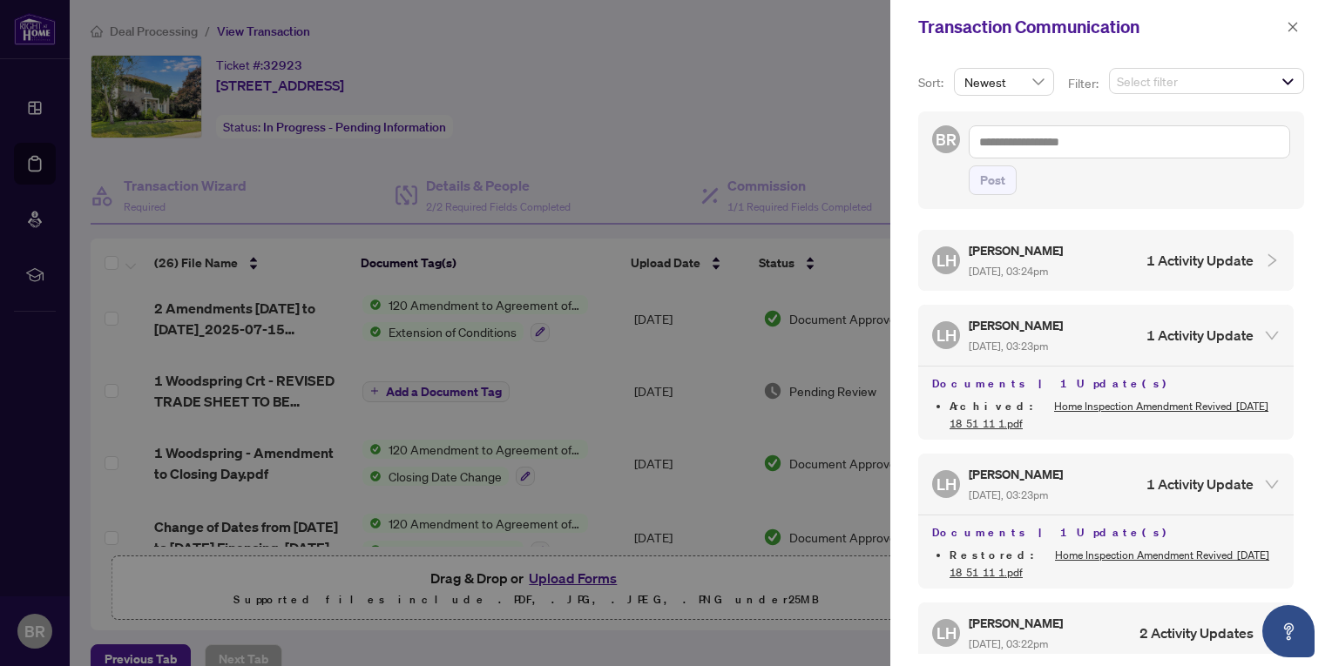
click at [1172, 260] on h4 "1 Activity Update" at bounding box center [1199, 260] width 107 height 21
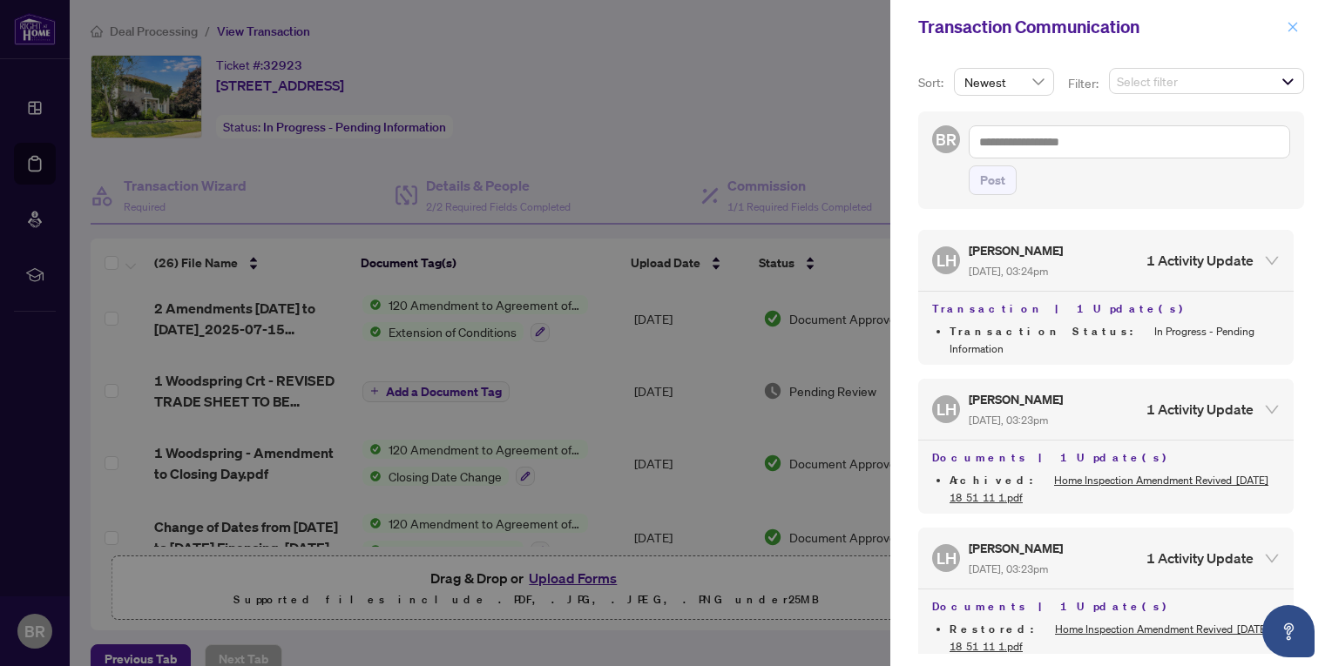
click at [1291, 25] on icon "close" at bounding box center [1293, 27] width 10 height 10
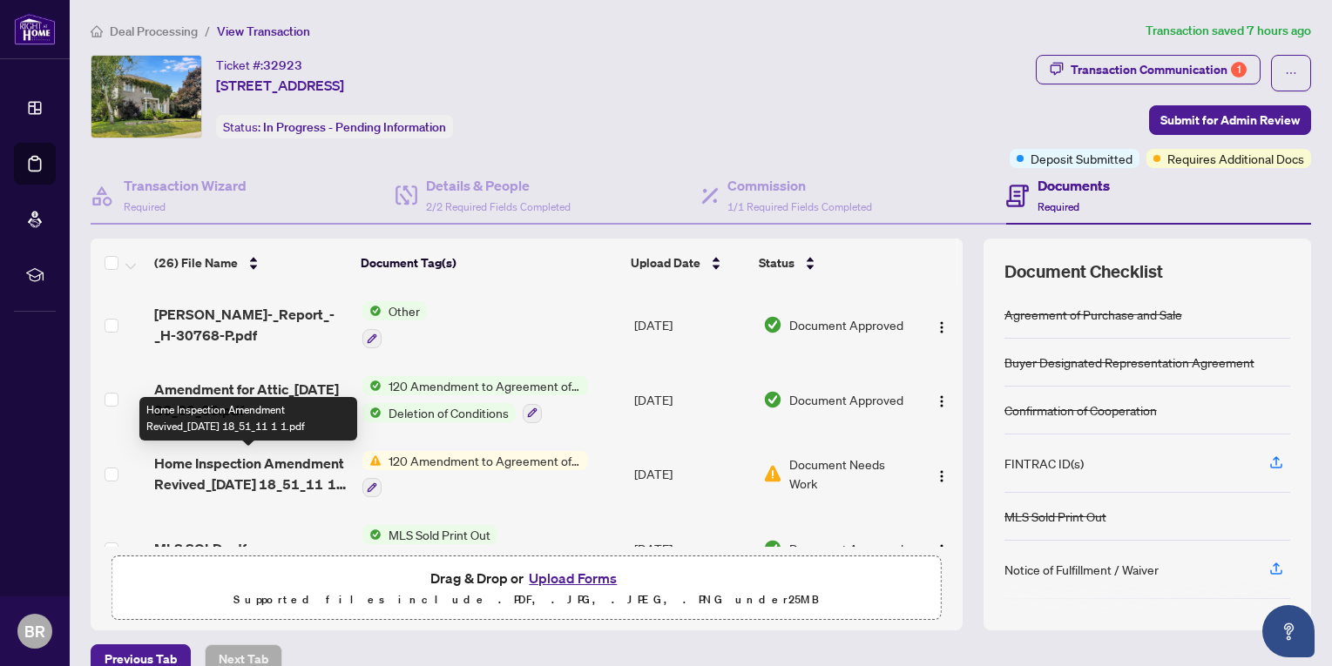
click at [260, 469] on span "Home Inspection Amendment Revived_[DATE] 18_51_11 1 1.pdf" at bounding box center [251, 474] width 194 height 42
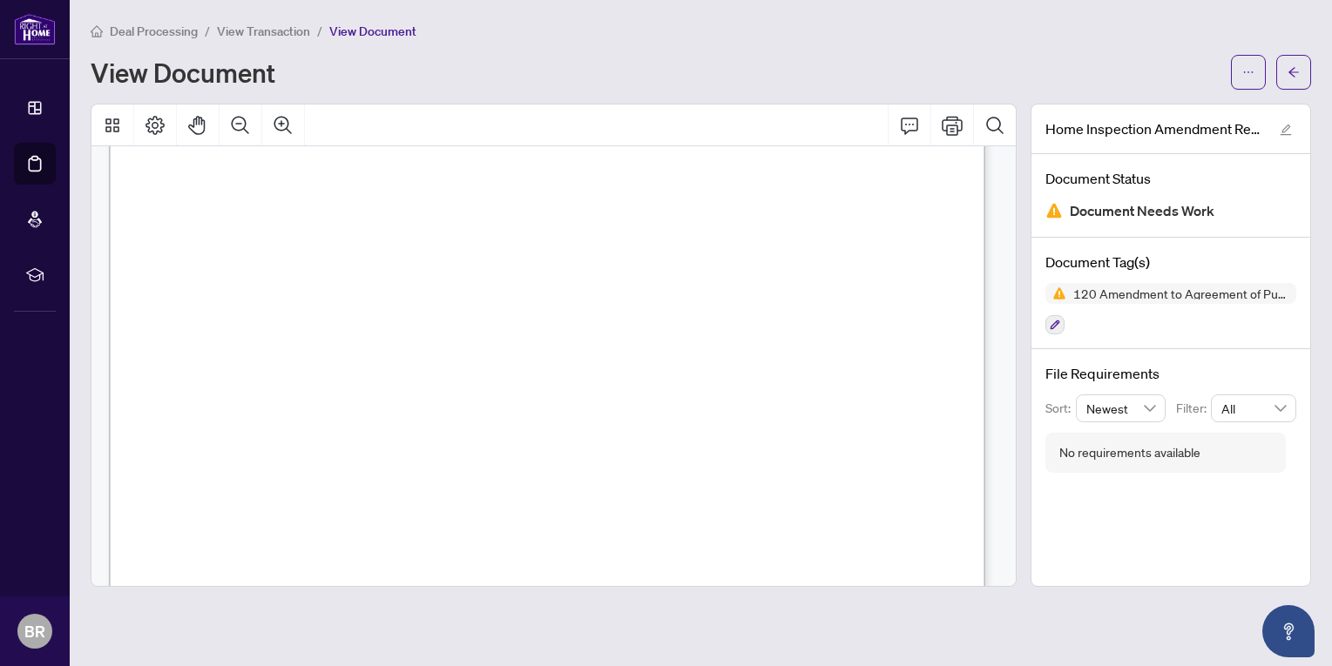
scroll to position [4216, 0]
click at [732, 43] on div "Deal Processing / View Transaction / View Document View Document" at bounding box center [701, 55] width 1220 height 69
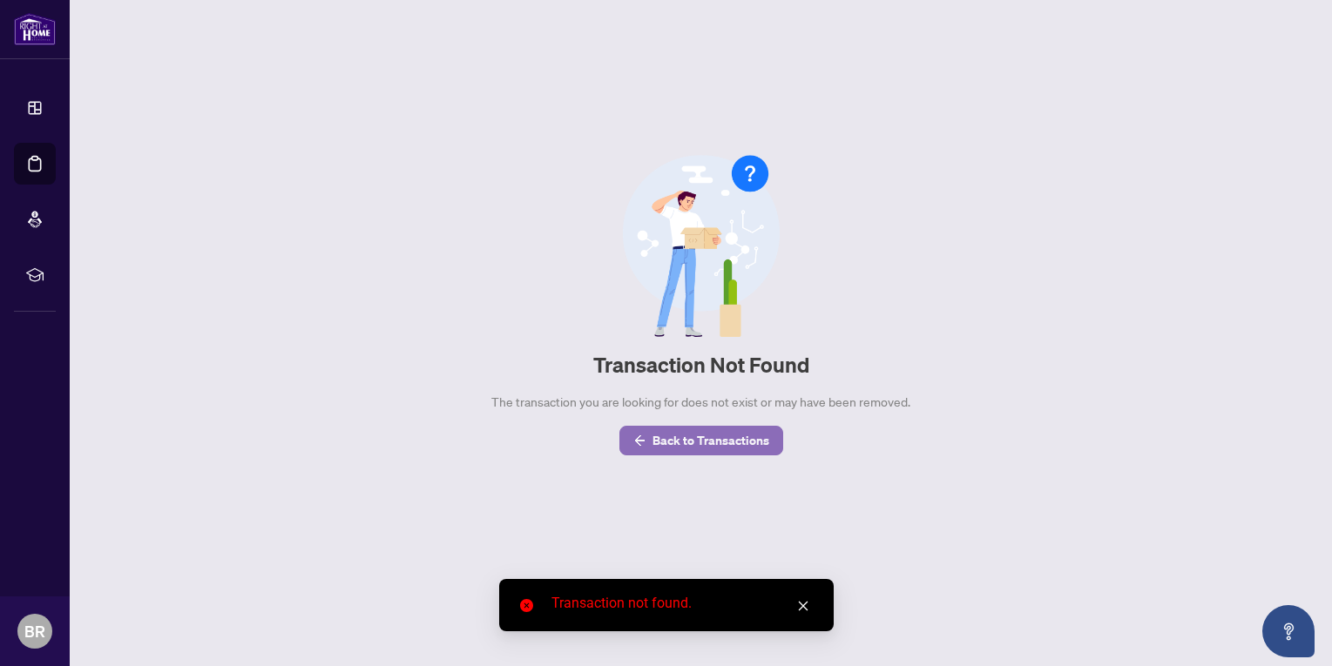
click at [715, 432] on span "Back to Transactions" at bounding box center [710, 441] width 117 height 28
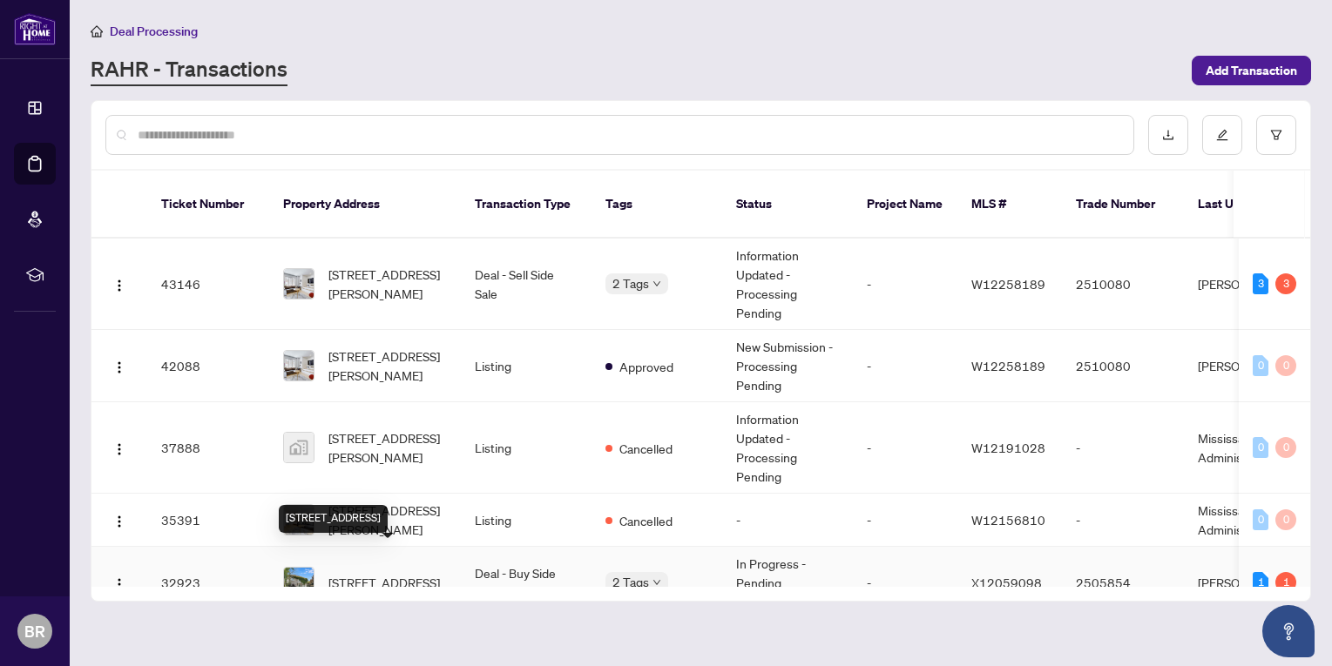
click at [386, 573] on span "[STREET_ADDRESS]" at bounding box center [383, 582] width 111 height 19
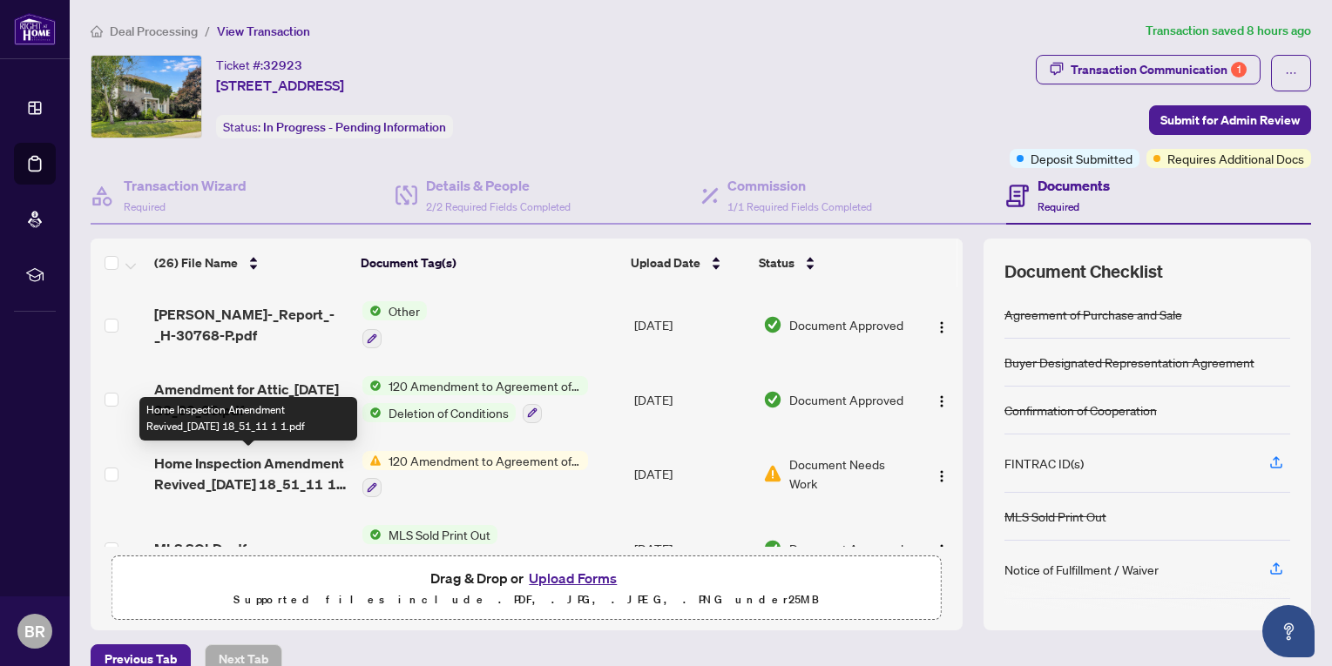
click at [275, 474] on span "Home Inspection Amendment Revived_[DATE] 18_51_11 1 1.pdf" at bounding box center [251, 474] width 194 height 42
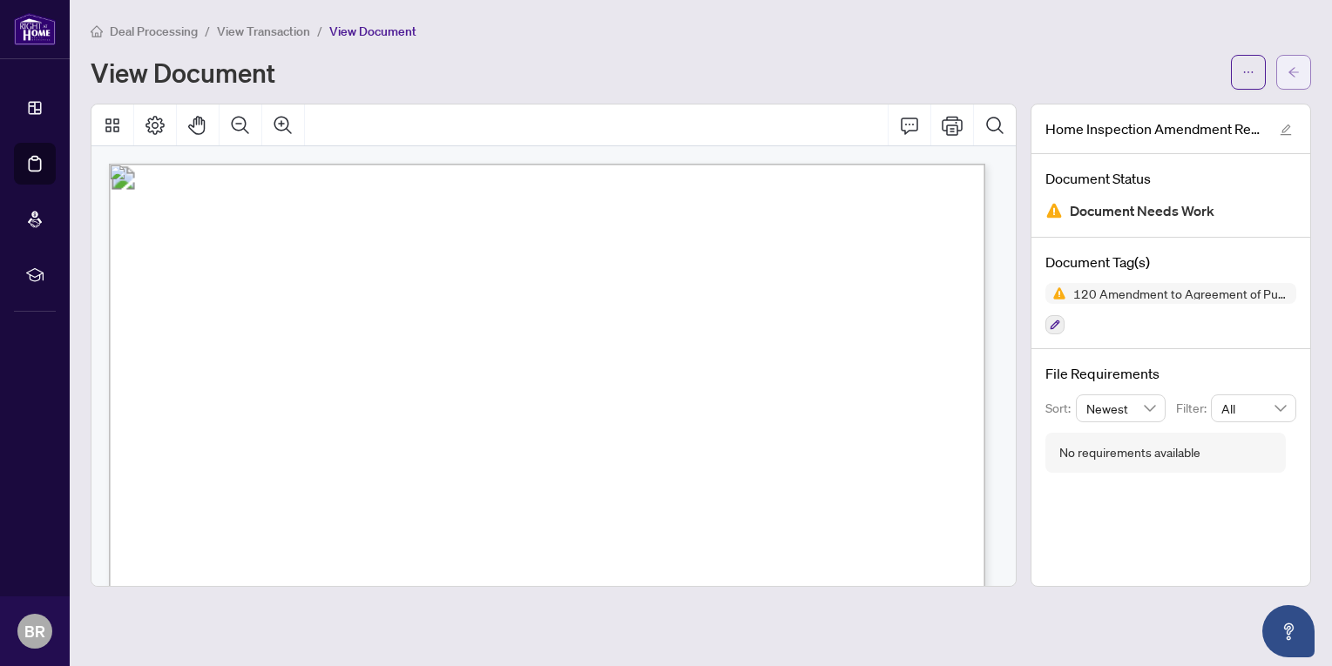
click at [1296, 74] on icon "arrow-left" at bounding box center [1293, 72] width 12 height 12
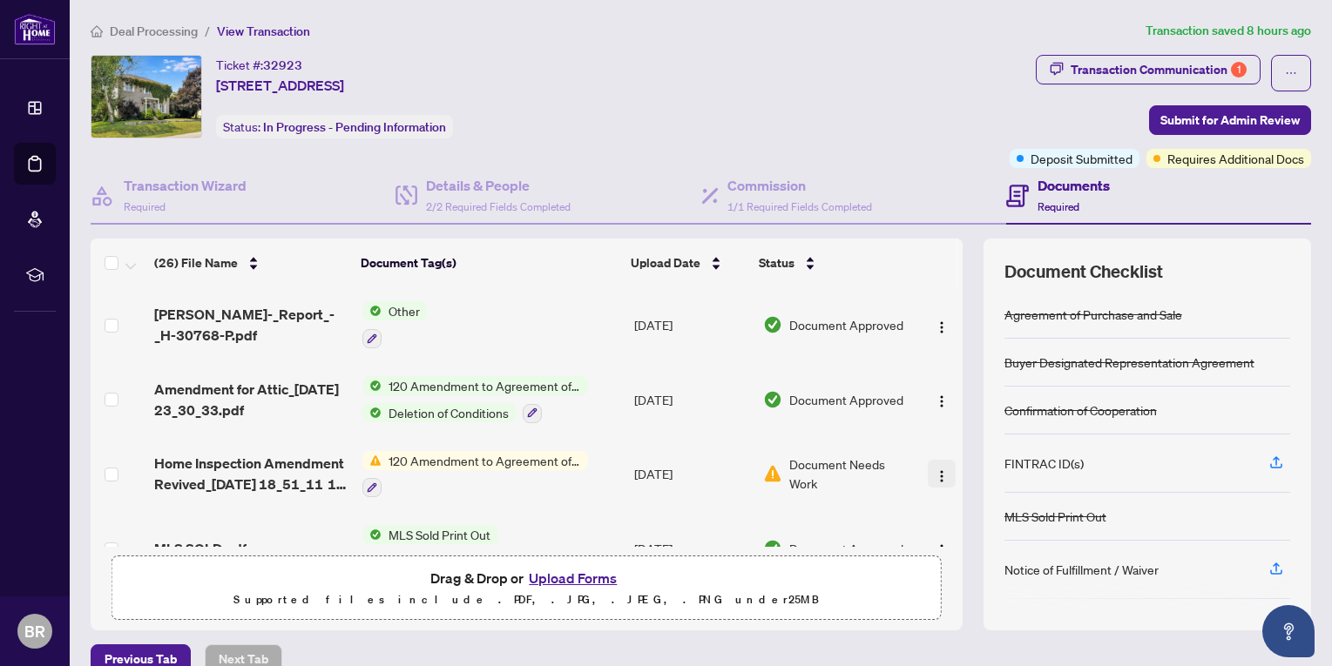
click at [934, 471] on img "button" at bounding box center [941, 476] width 14 height 14
click at [543, 577] on button "Upload Forms" at bounding box center [572, 578] width 98 height 23
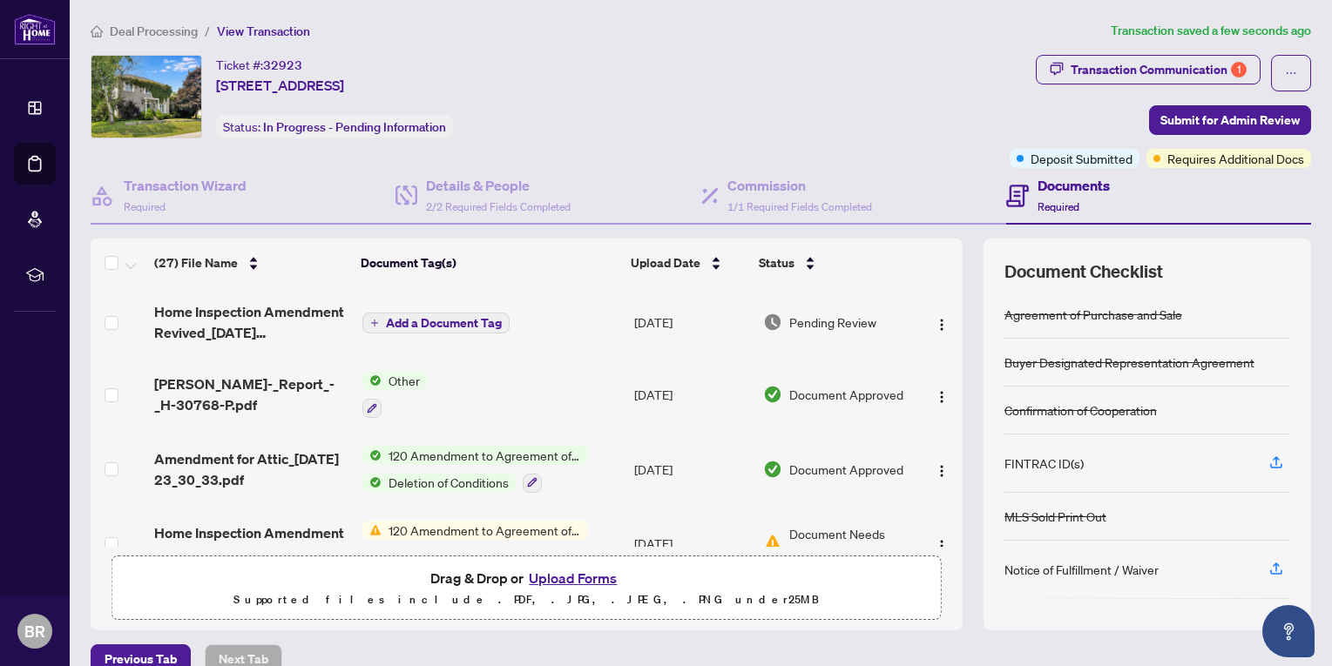
click at [399, 322] on span "Add a Document Tag" at bounding box center [444, 323] width 116 height 12
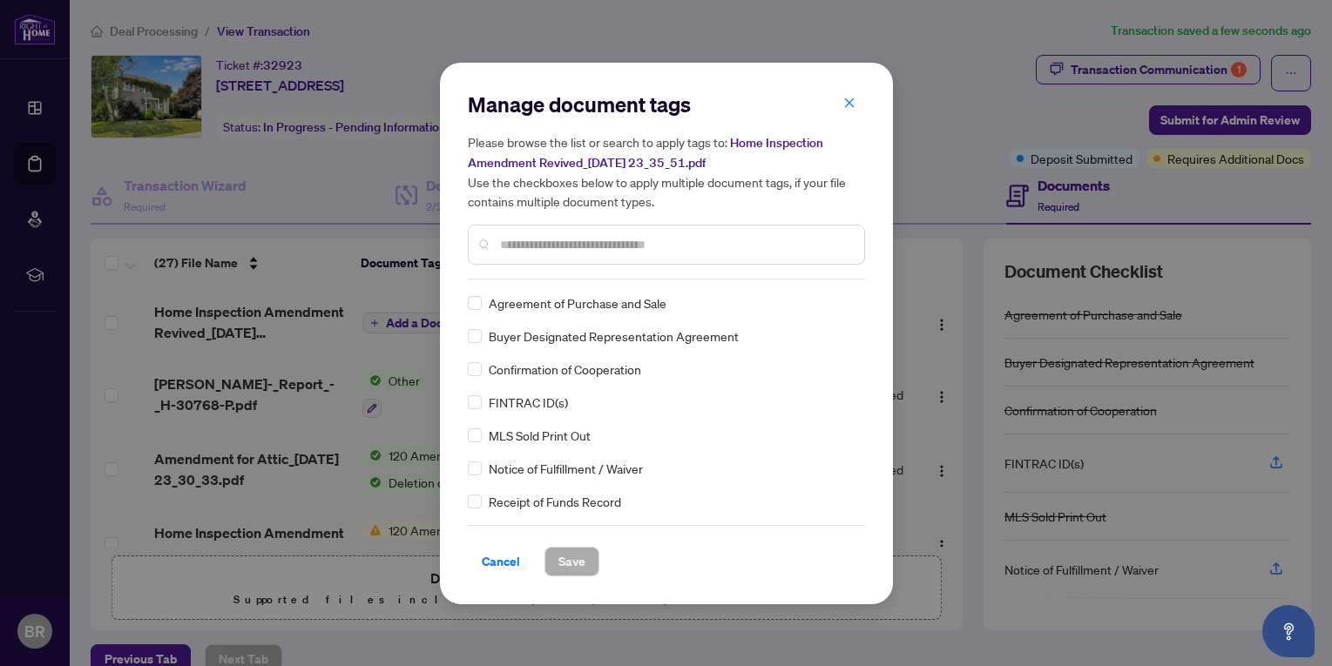
click at [506, 276] on div "Manage document tags Please browse the list or search to apply tags to: Home In…" at bounding box center [666, 185] width 397 height 189
click at [511, 246] on input "text" at bounding box center [675, 244] width 350 height 19
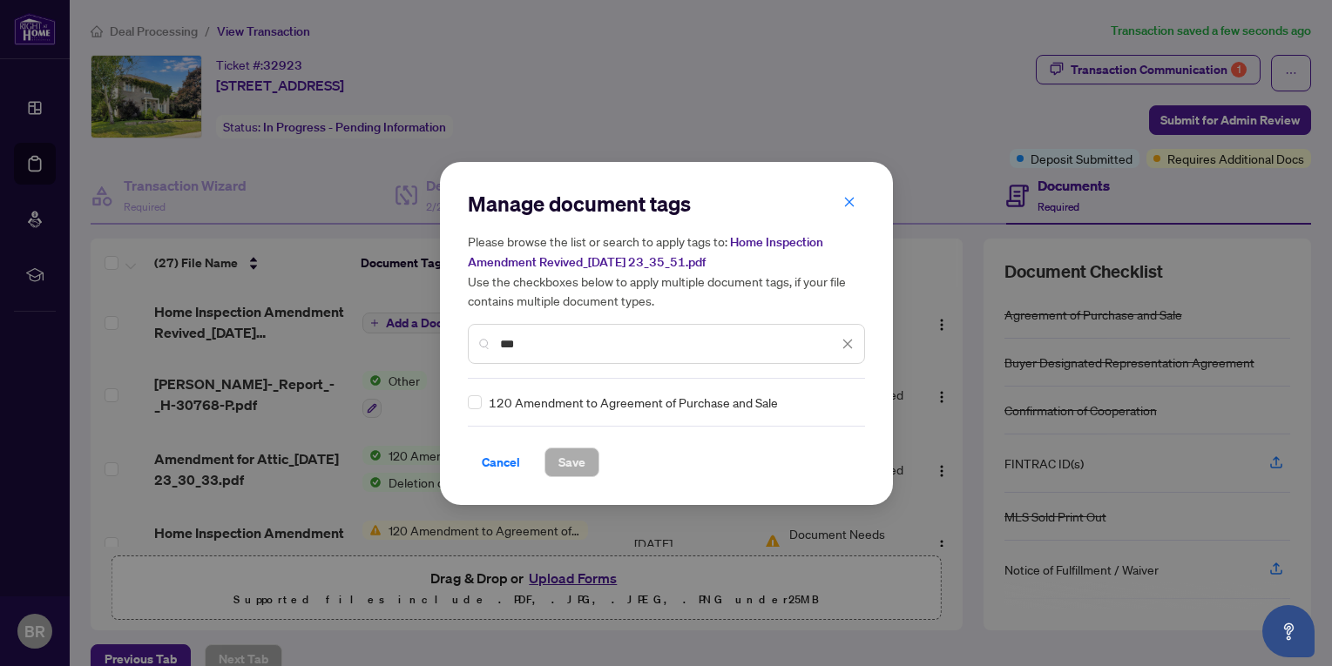
type input "***"
click at [547, 398] on span "120 Amendment to Agreement of Purchase and Sale" at bounding box center [633, 402] width 289 height 19
click at [566, 469] on span "Save" at bounding box center [571, 463] width 27 height 28
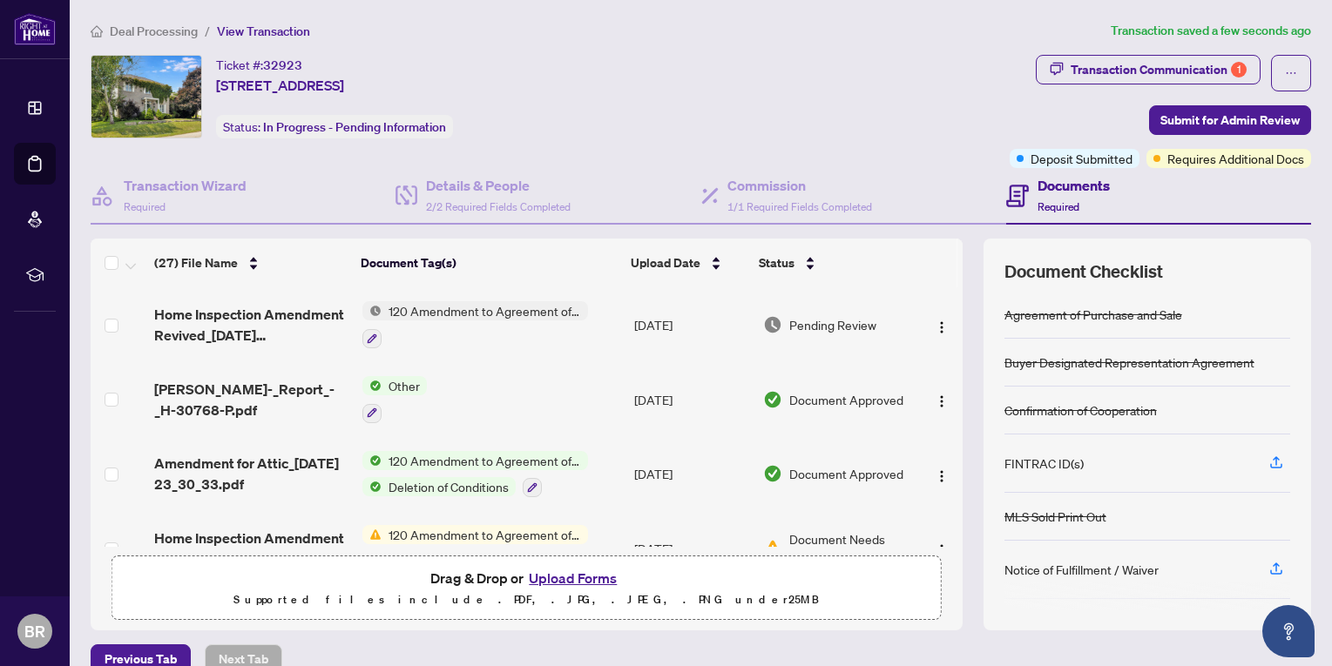
scroll to position [174, 0]
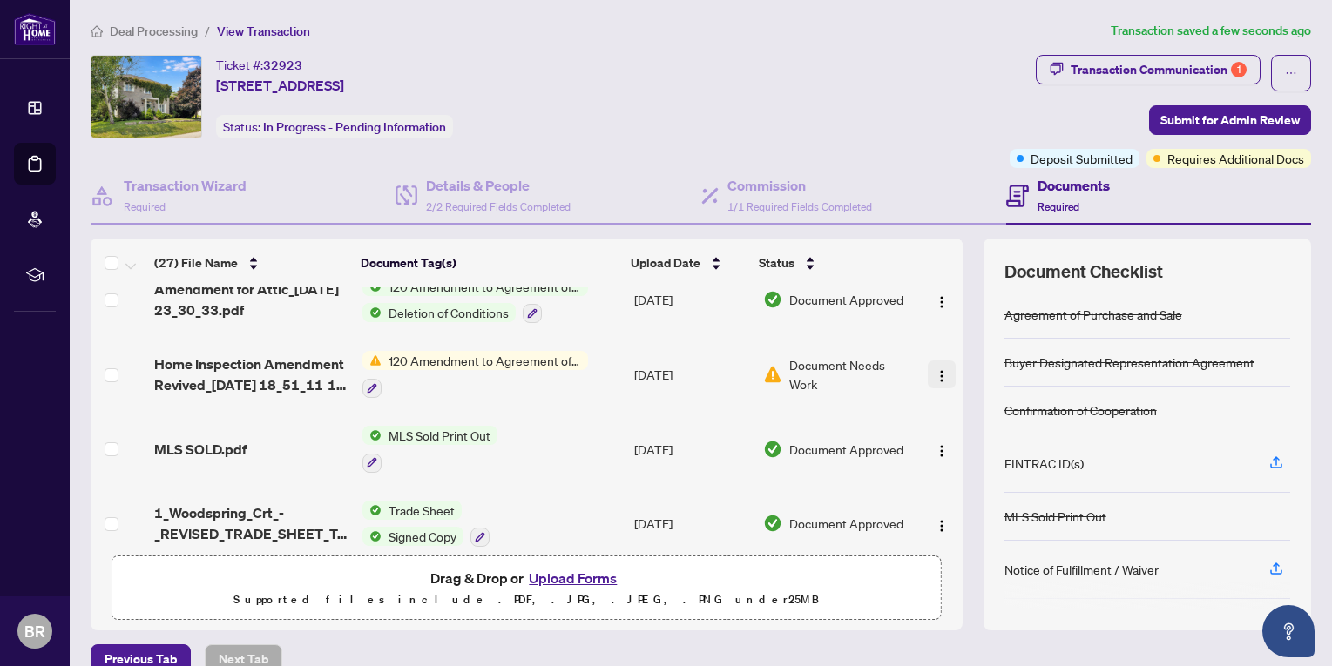
click at [934, 370] on img "button" at bounding box center [941, 376] width 14 height 14
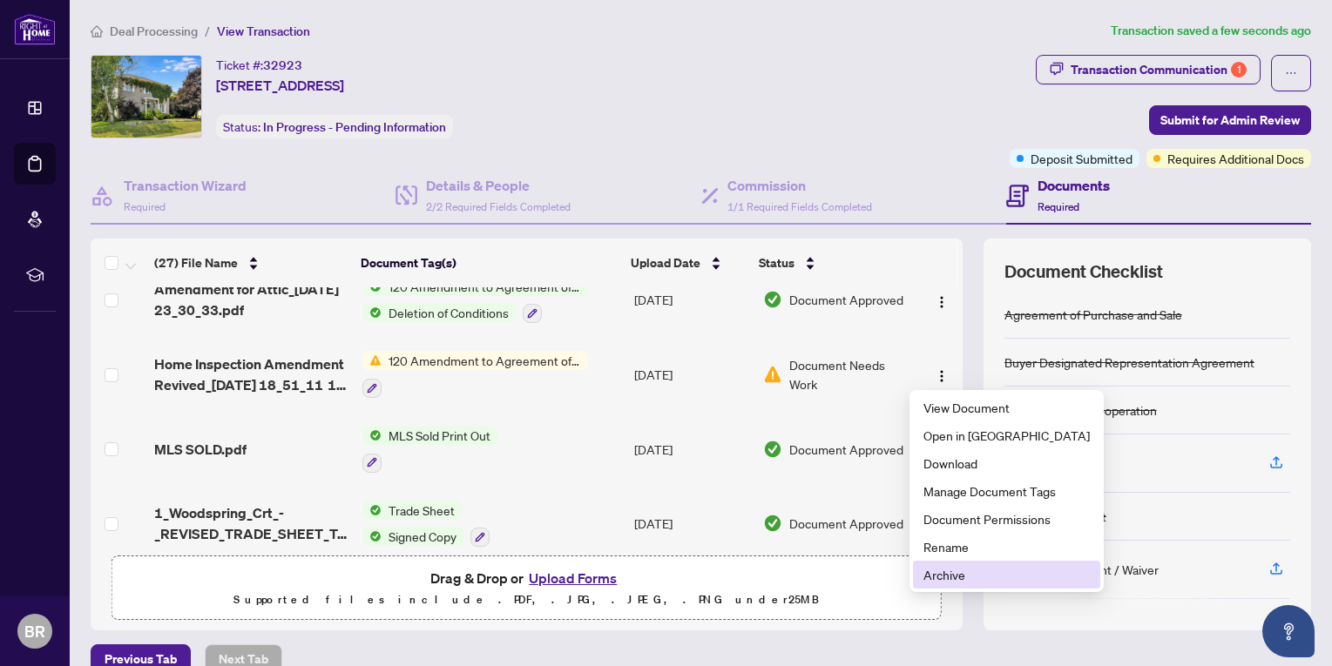
click at [954, 573] on span "Archive" at bounding box center [1006, 574] width 166 height 19
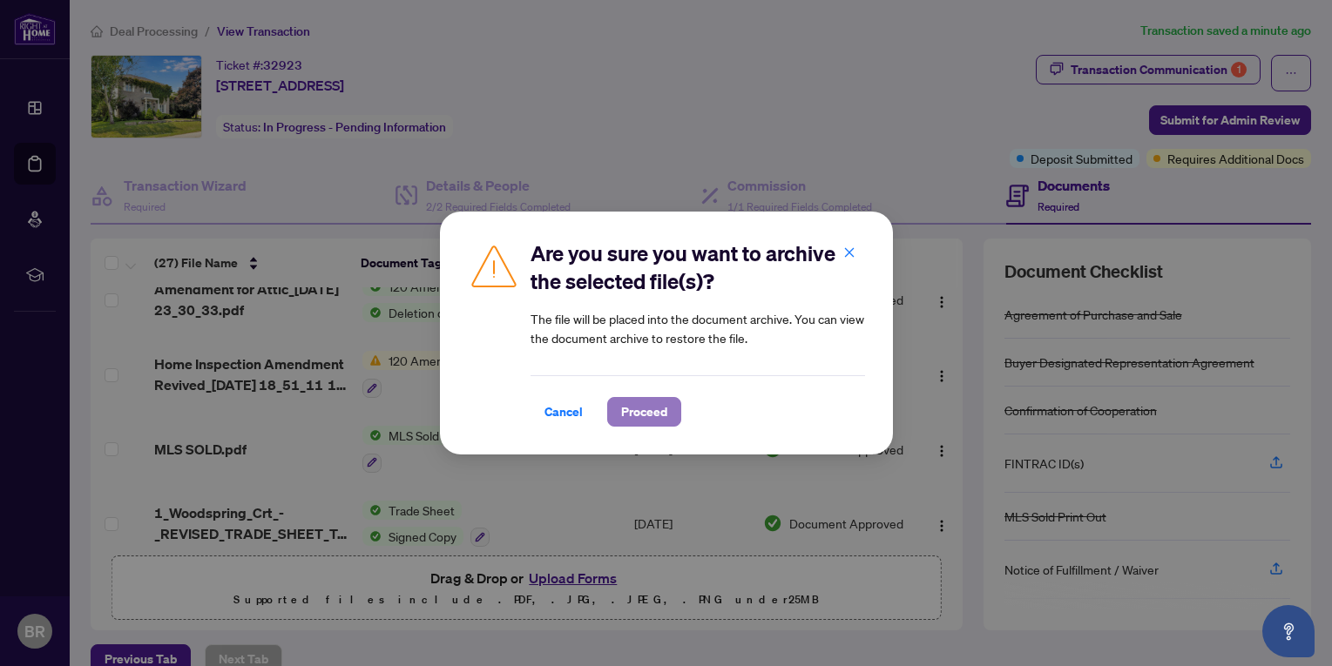
click at [627, 412] on span "Proceed" at bounding box center [644, 412] width 46 height 28
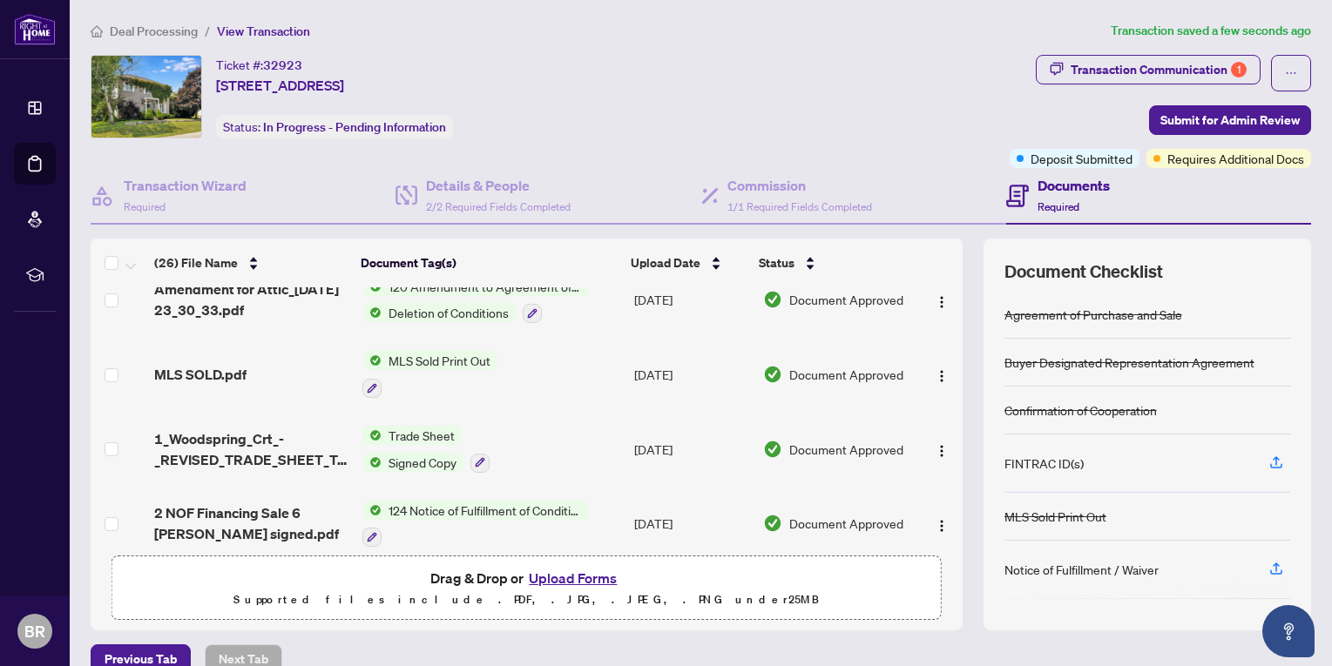
scroll to position [0, 0]
